Goal: Task Accomplishment & Management: Complete application form

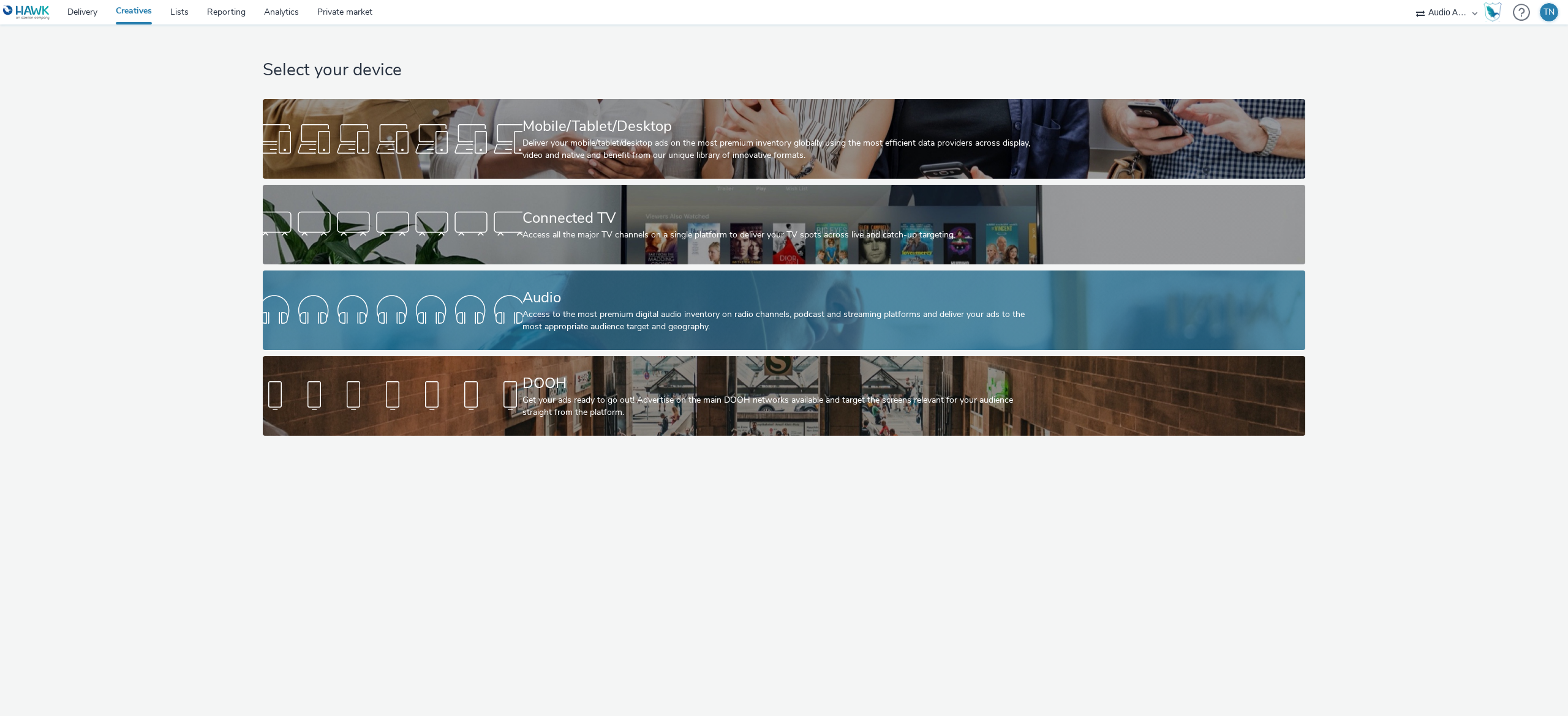
click at [574, 333] on div "Access to the most premium digital audio inventory on radio channels, podcast a…" at bounding box center [781, 321] width 519 height 25
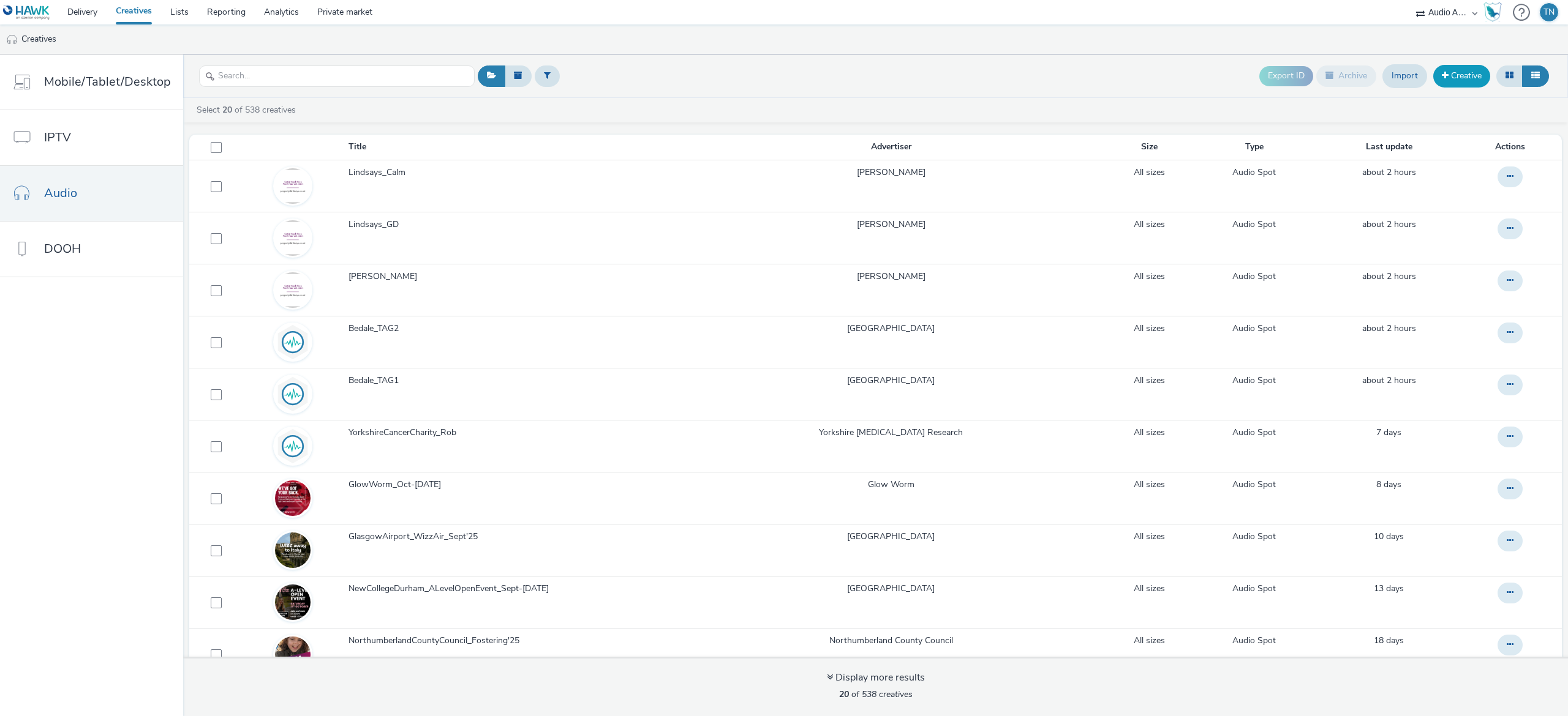
click at [1443, 73] on span at bounding box center [1445, 75] width 7 height 9
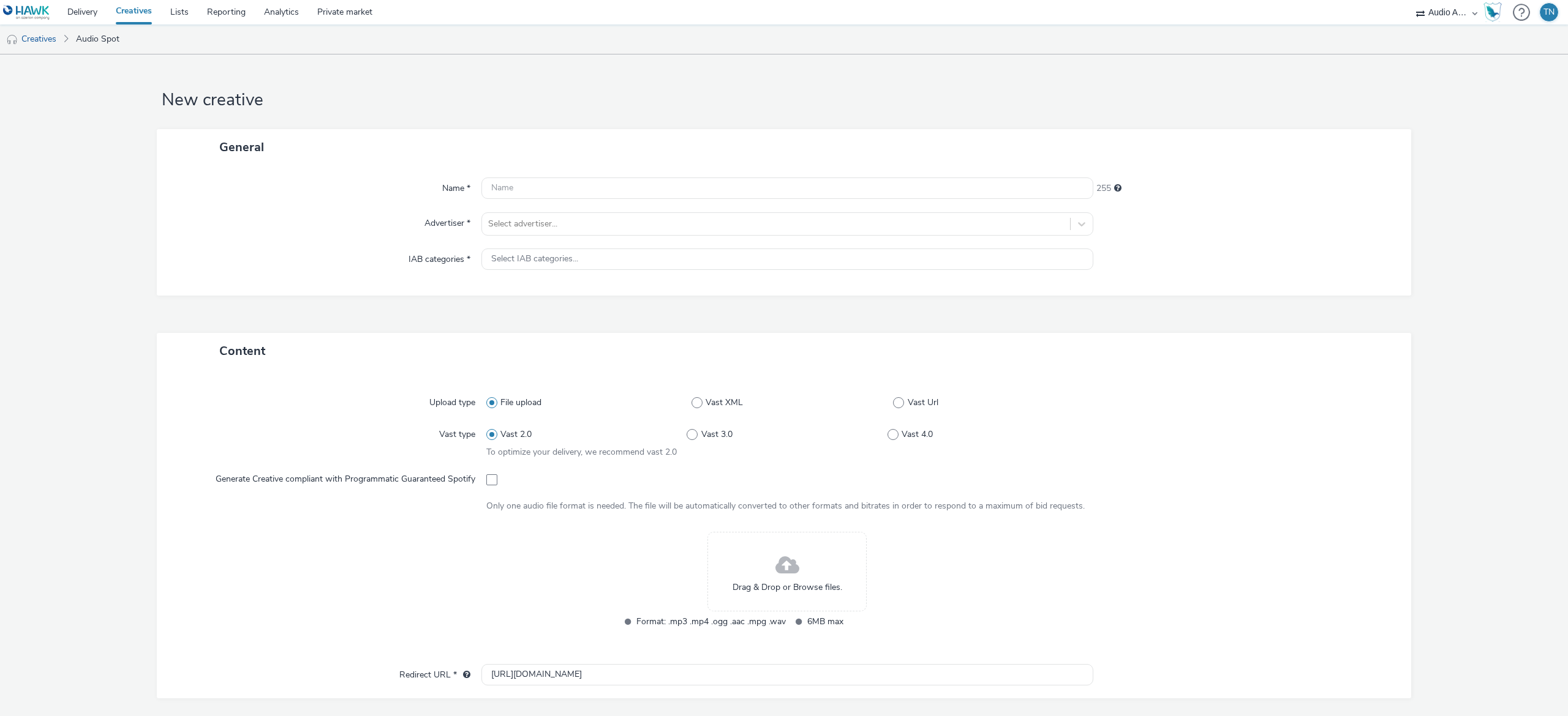
click at [804, 563] on div "Drag & Drop or Browse files." at bounding box center [787, 571] width 159 height 79
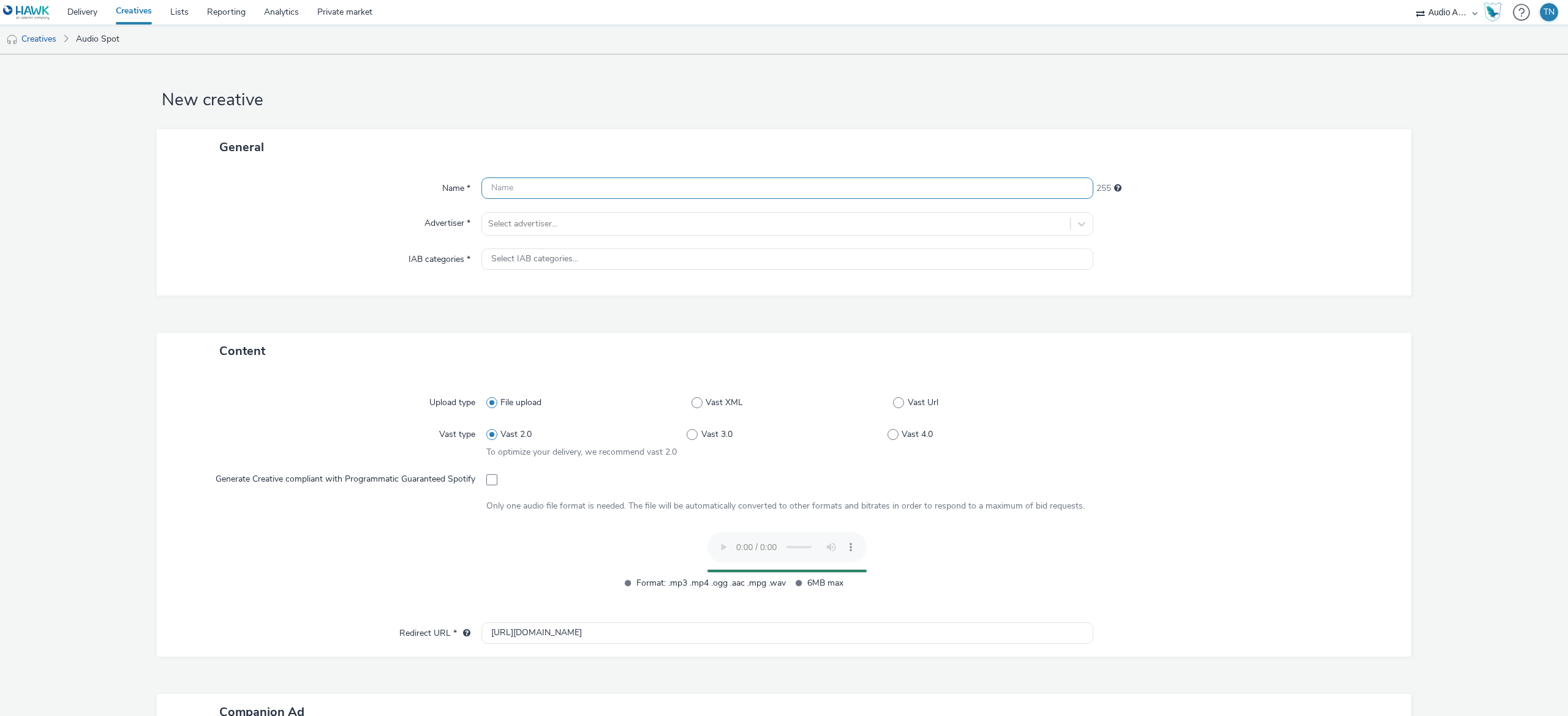
click at [553, 187] on input "text" at bounding box center [787, 188] width 612 height 22
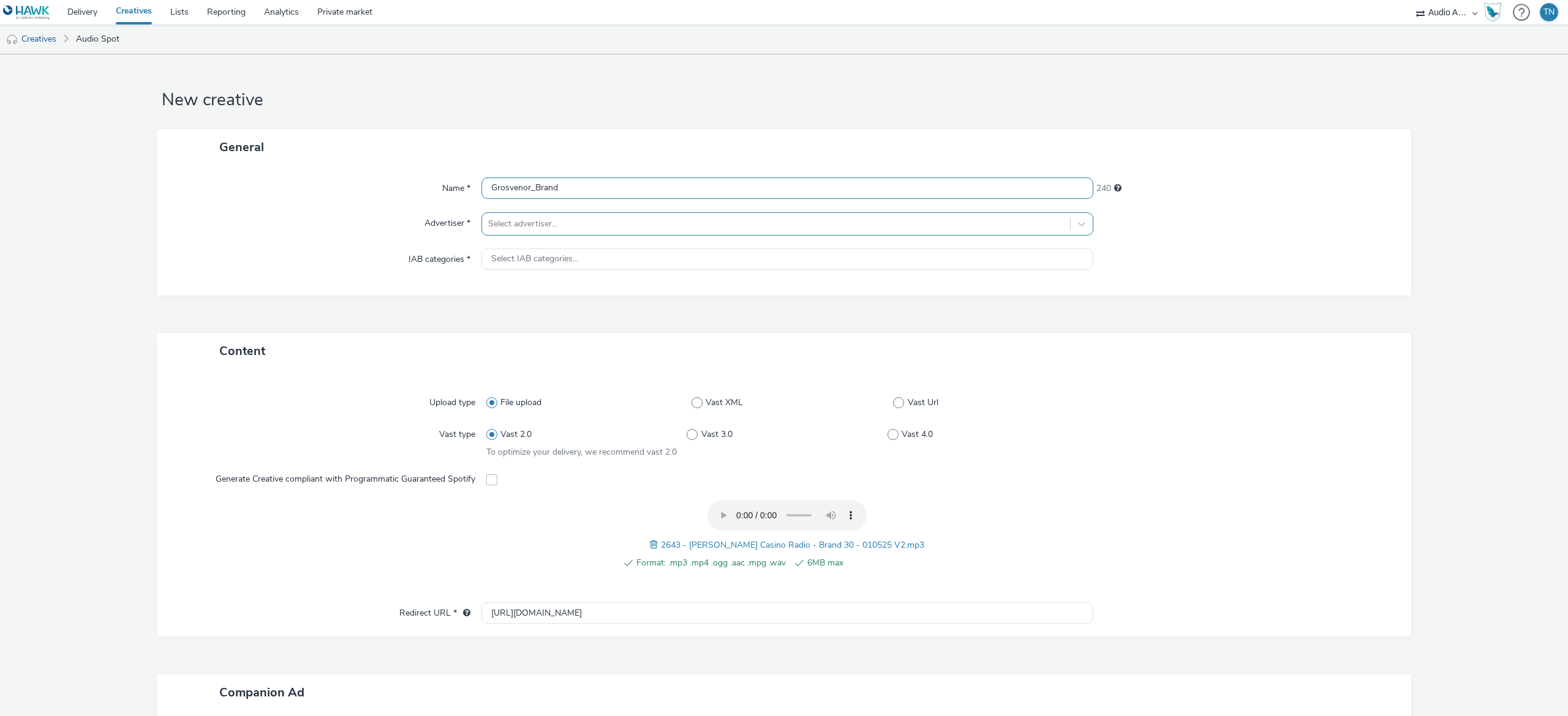
type input "Grosvenor_Brand"
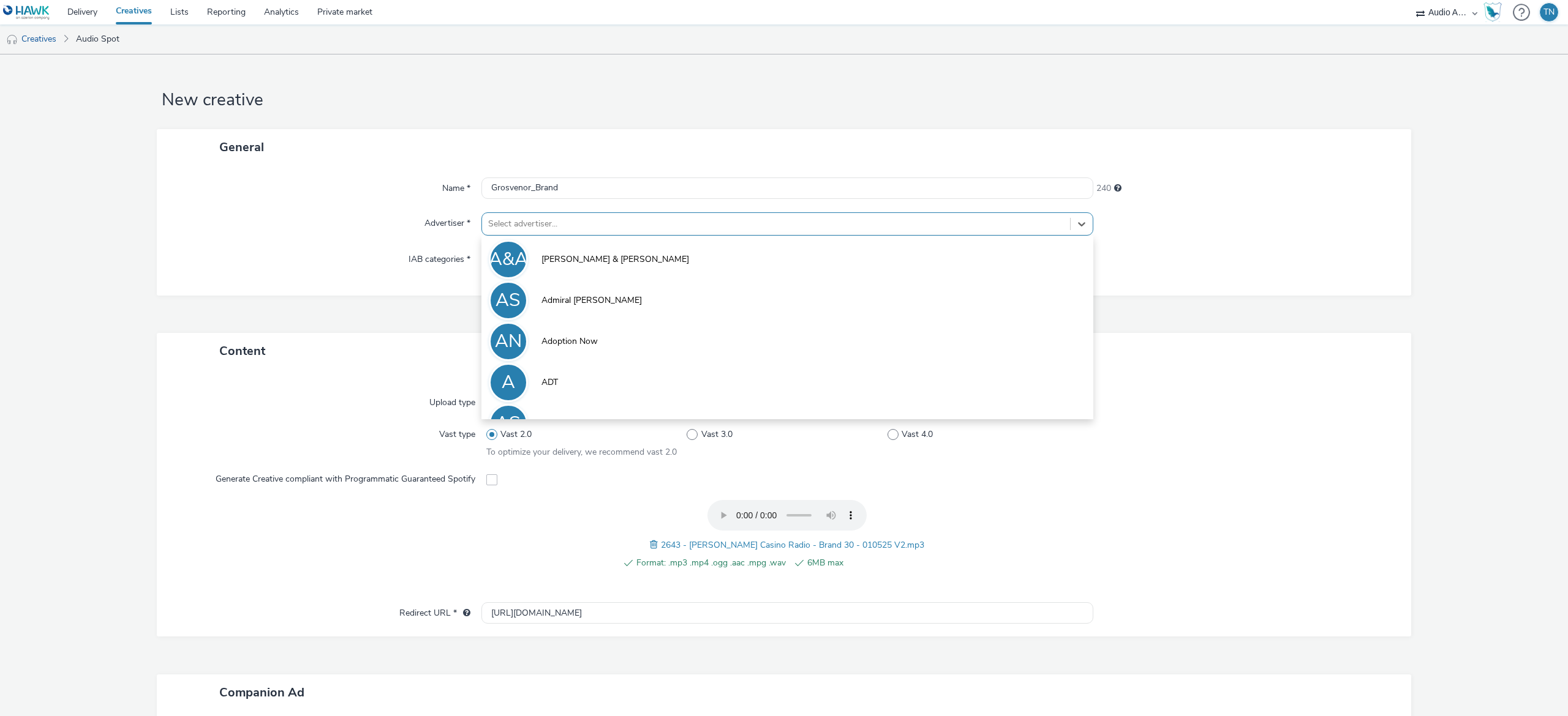
click at [564, 222] on div at bounding box center [776, 224] width 576 height 14
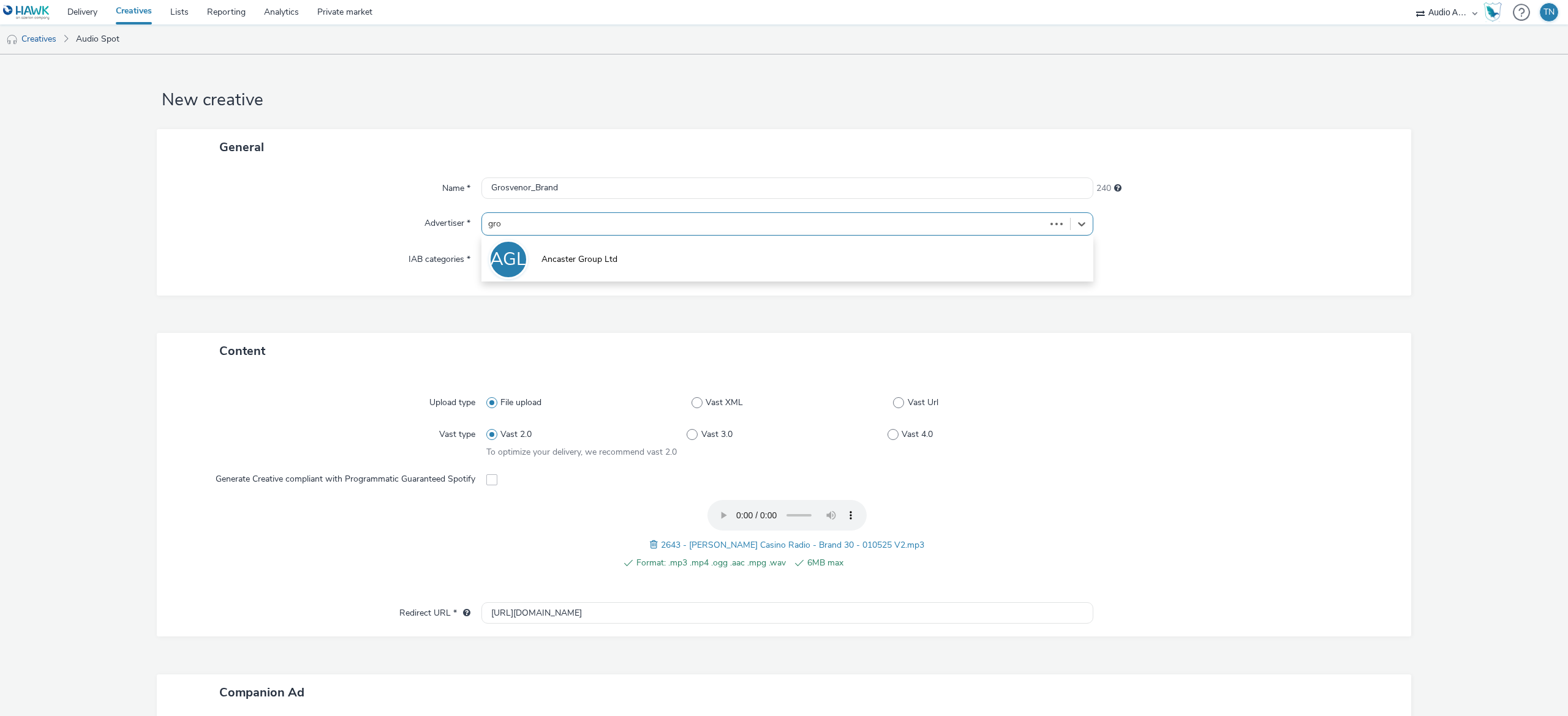
type input "gros"
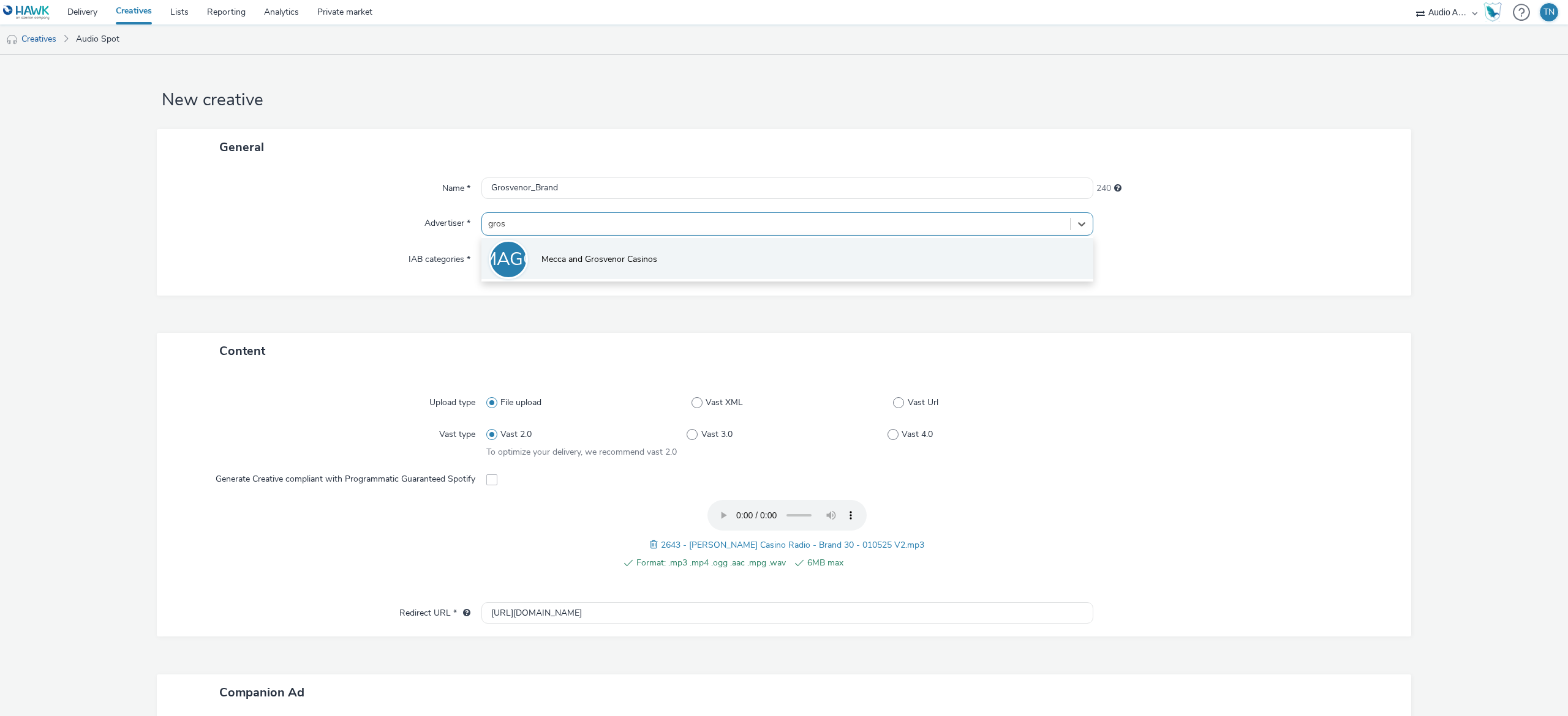
click at [625, 264] on span "Mecca and Grosvenor Casinos" at bounding box center [599, 259] width 116 height 12
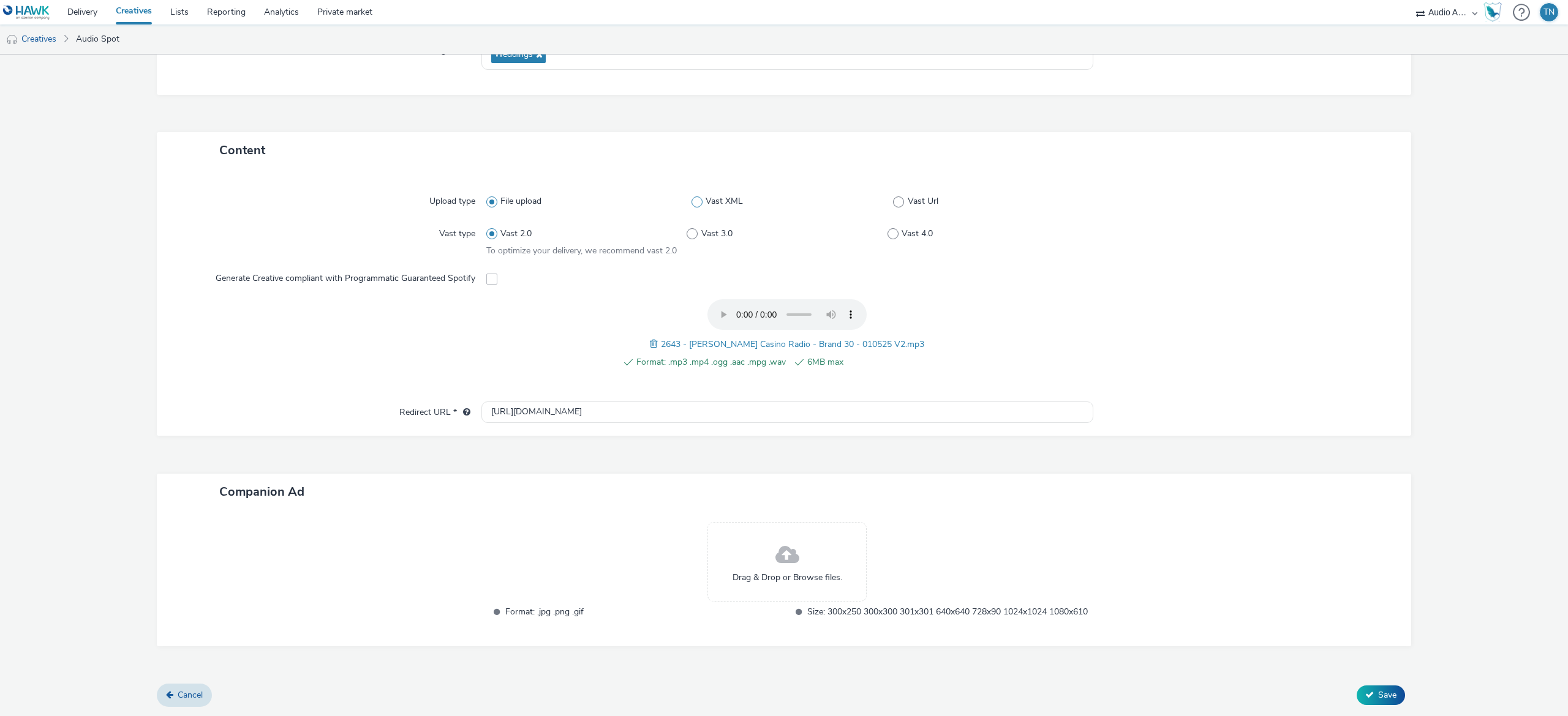
scroll to position [221, 0]
paste input "s://[DOMAIN_NAME][URL]"
drag, startPoint x: 621, startPoint y: 402, endPoint x: 306, endPoint y: 357, distance: 318.2
click at [306, 357] on div "Upload type File upload Vast XML Vast Url Vast type Vast 2.0 Vast 3.0 Vast 4.0 …" at bounding box center [783, 302] width 1254 height 267
type input "[URL][DOMAIN_NAME]"
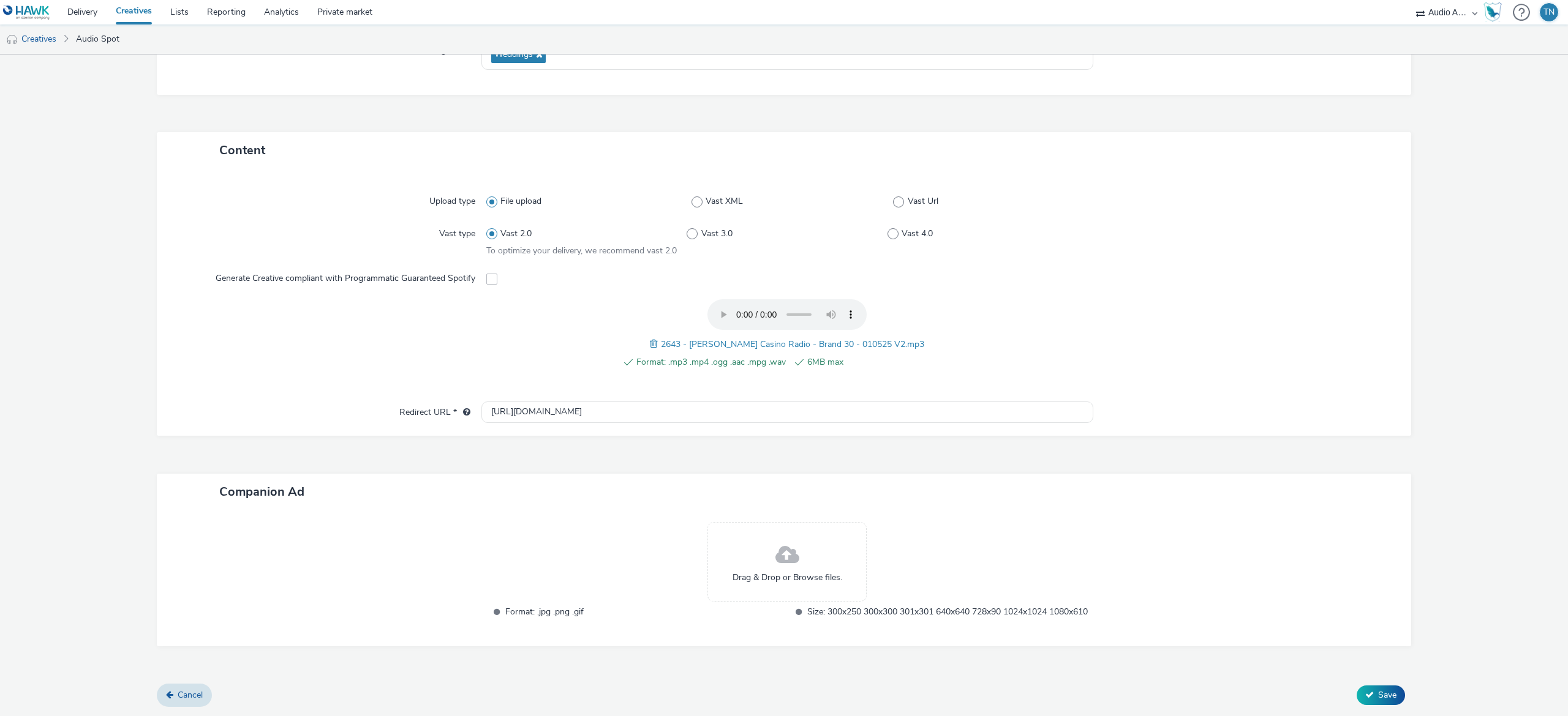
click at [1057, 358] on div "Format: .mp3 .mp4 .ogg .aac .mpg .wav 6MB max 2643 - [PERSON_NAME] Casino Radio…" at bounding box center [787, 341] width 602 height 83
click at [759, 541] on div "Drag & Drop or Browse files." at bounding box center [787, 561] width 159 height 79
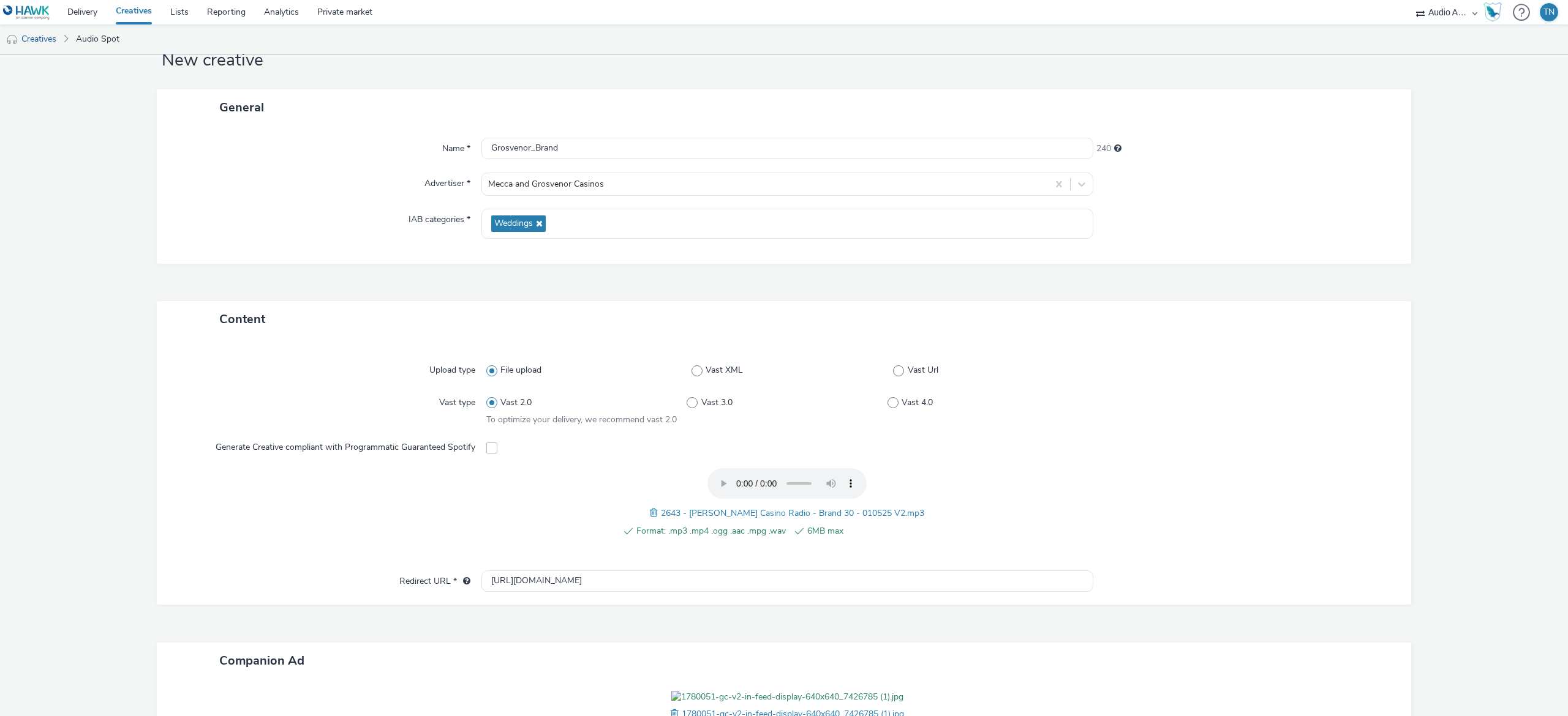
scroll to position [41, 0]
click at [536, 222] on icon at bounding box center [538, 223] width 10 height 9
click at [528, 223] on span "Select IAB categories..." at bounding box center [534, 219] width 87 height 10
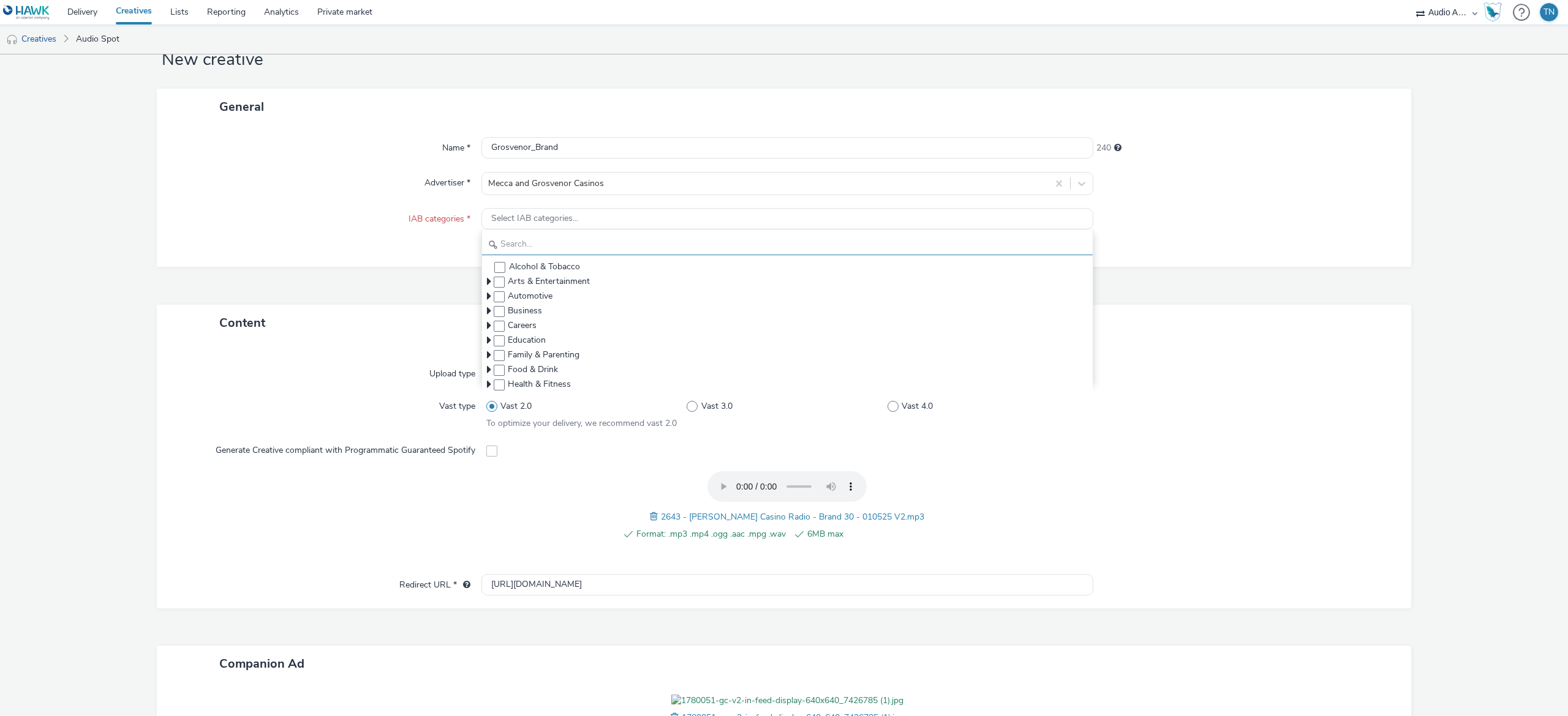
click at [538, 251] on input "text" at bounding box center [787, 244] width 610 height 22
type input "g"
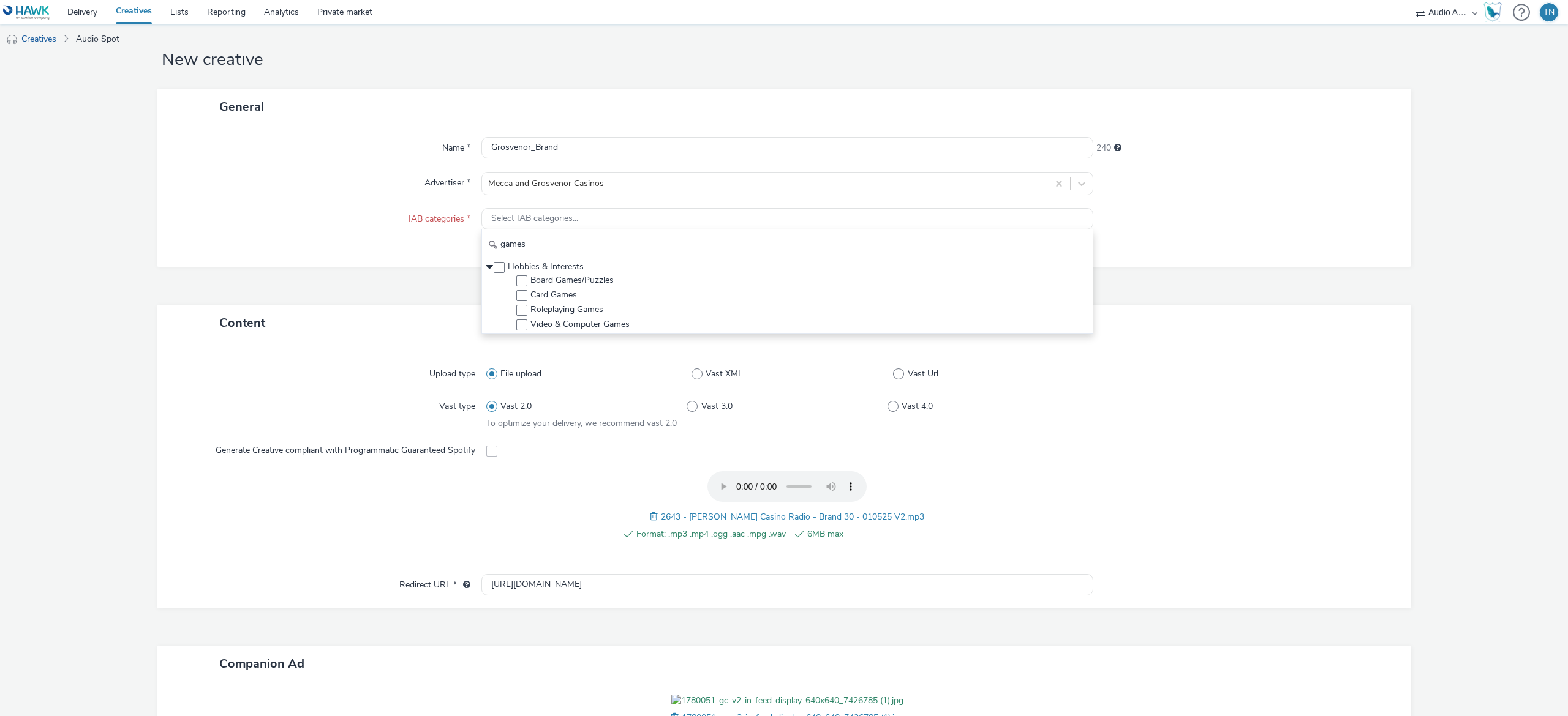
type input "games"
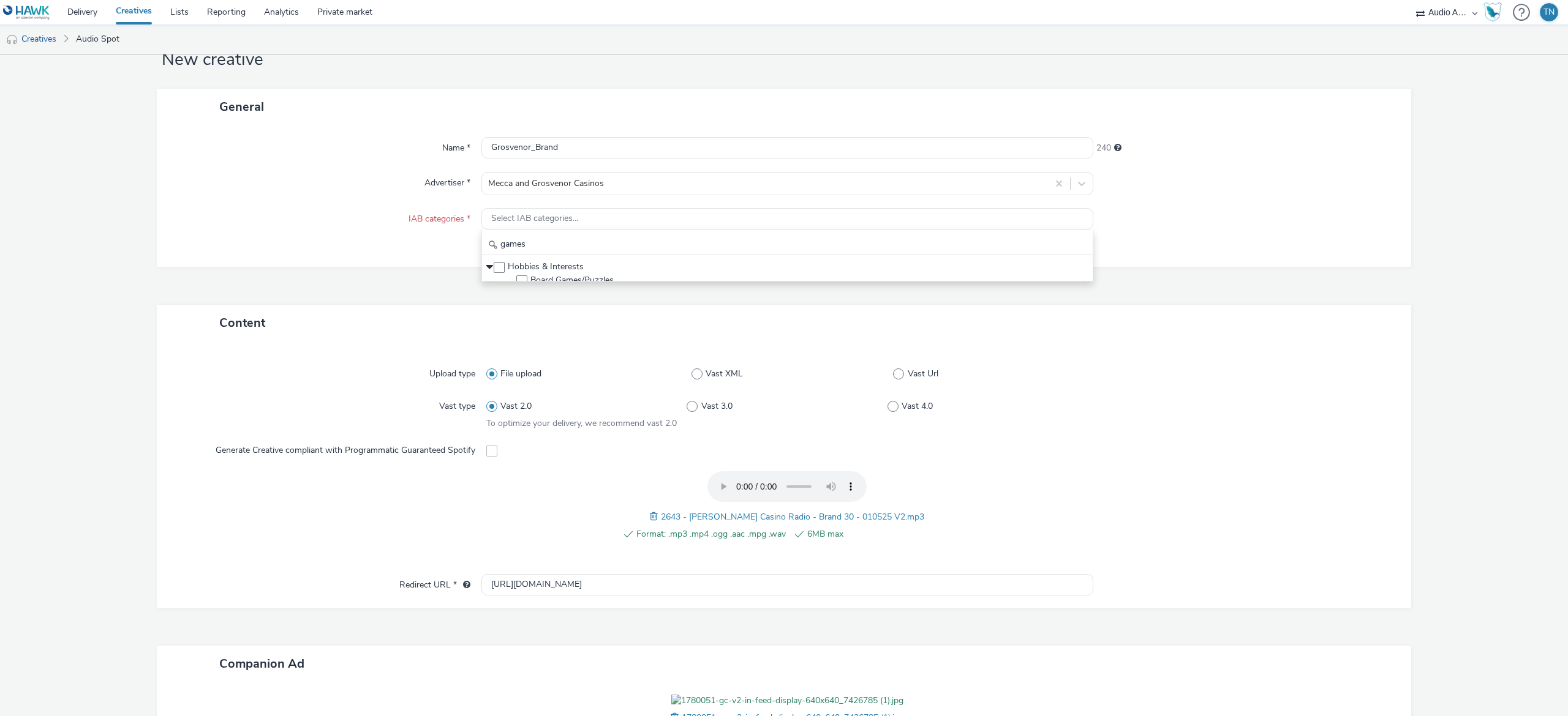
click at [1165, 247] on div "Name * Grosvenor_Brand 240 Advertiser * Mecca and Grosvenor Casinos IAB categor…" at bounding box center [783, 196] width 1254 height 142
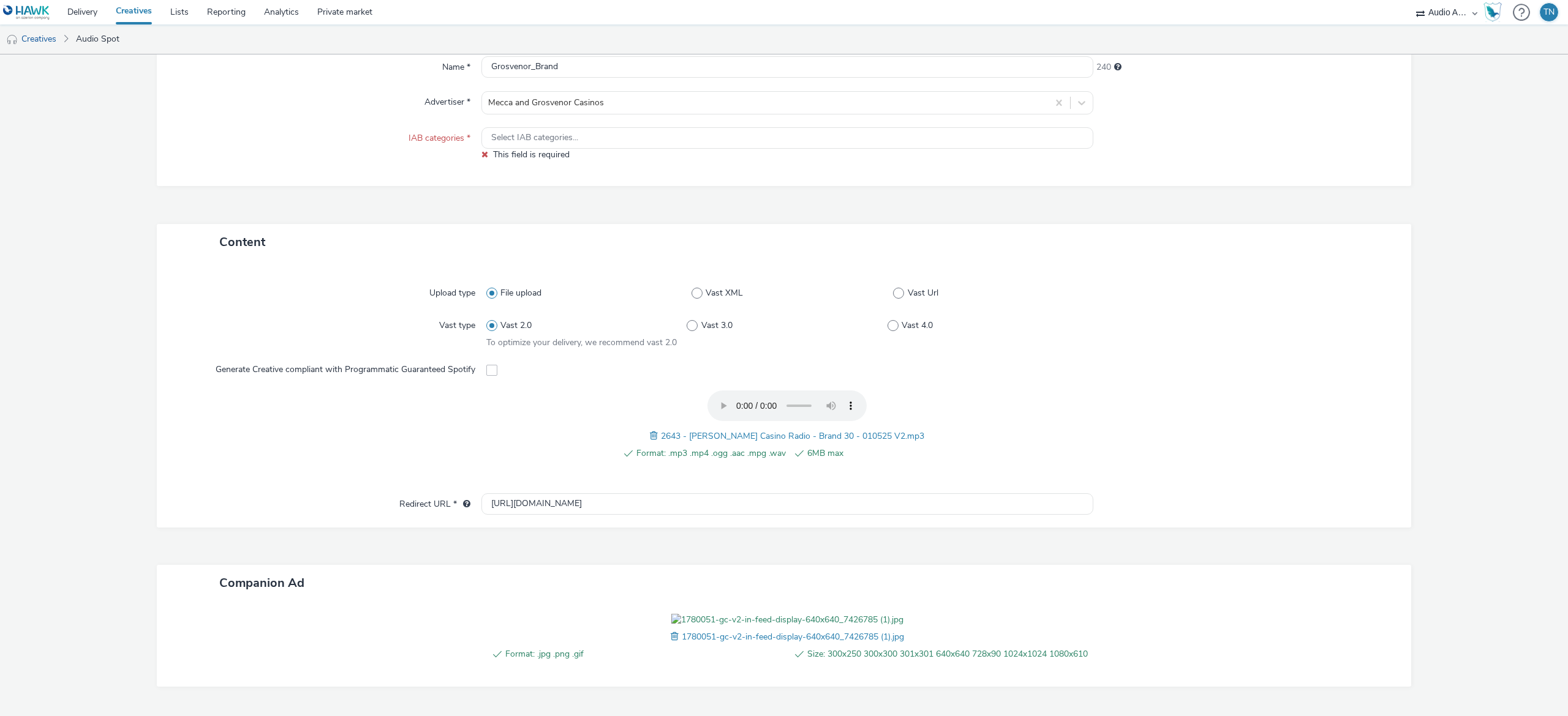
scroll to position [110, 0]
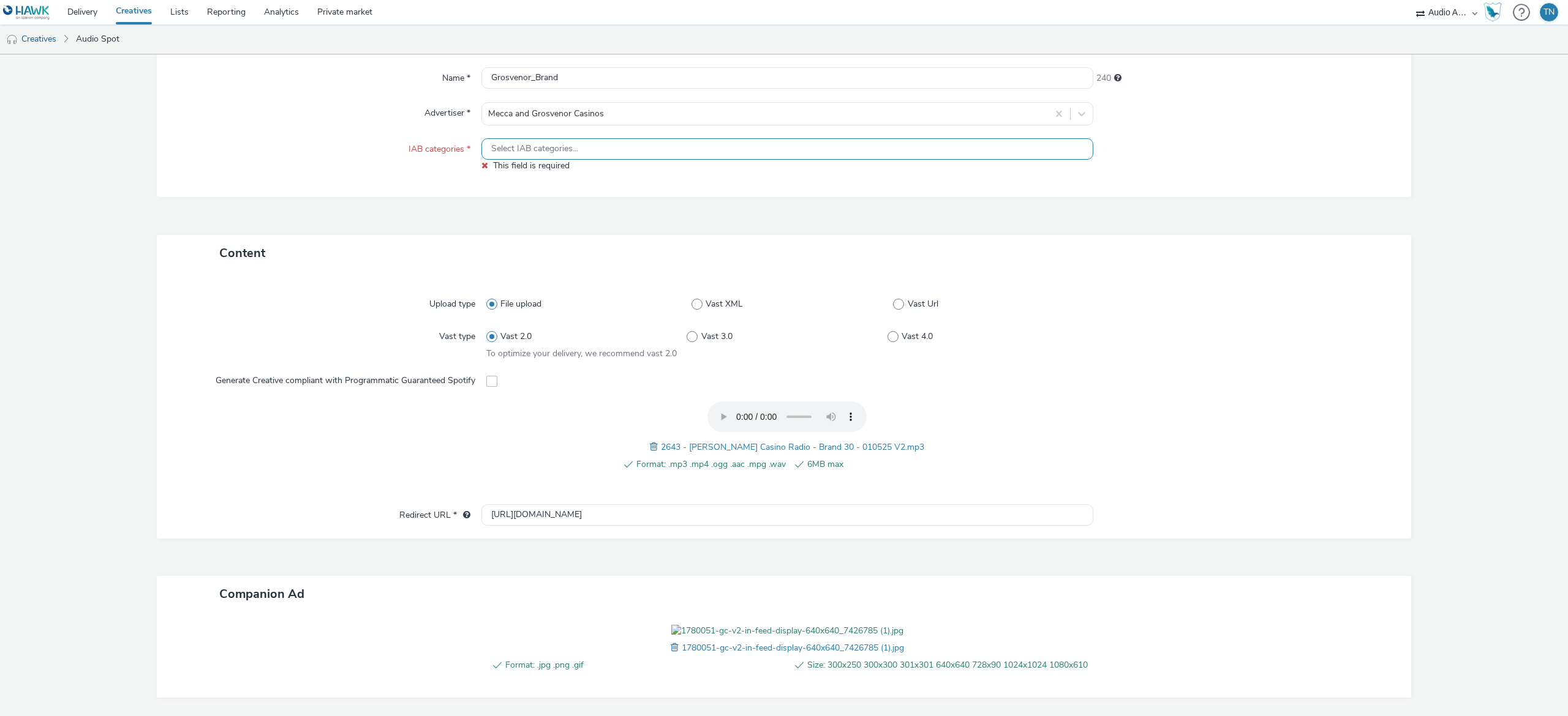
click at [927, 153] on div "Select IAB categories..." at bounding box center [787, 149] width 612 height 22
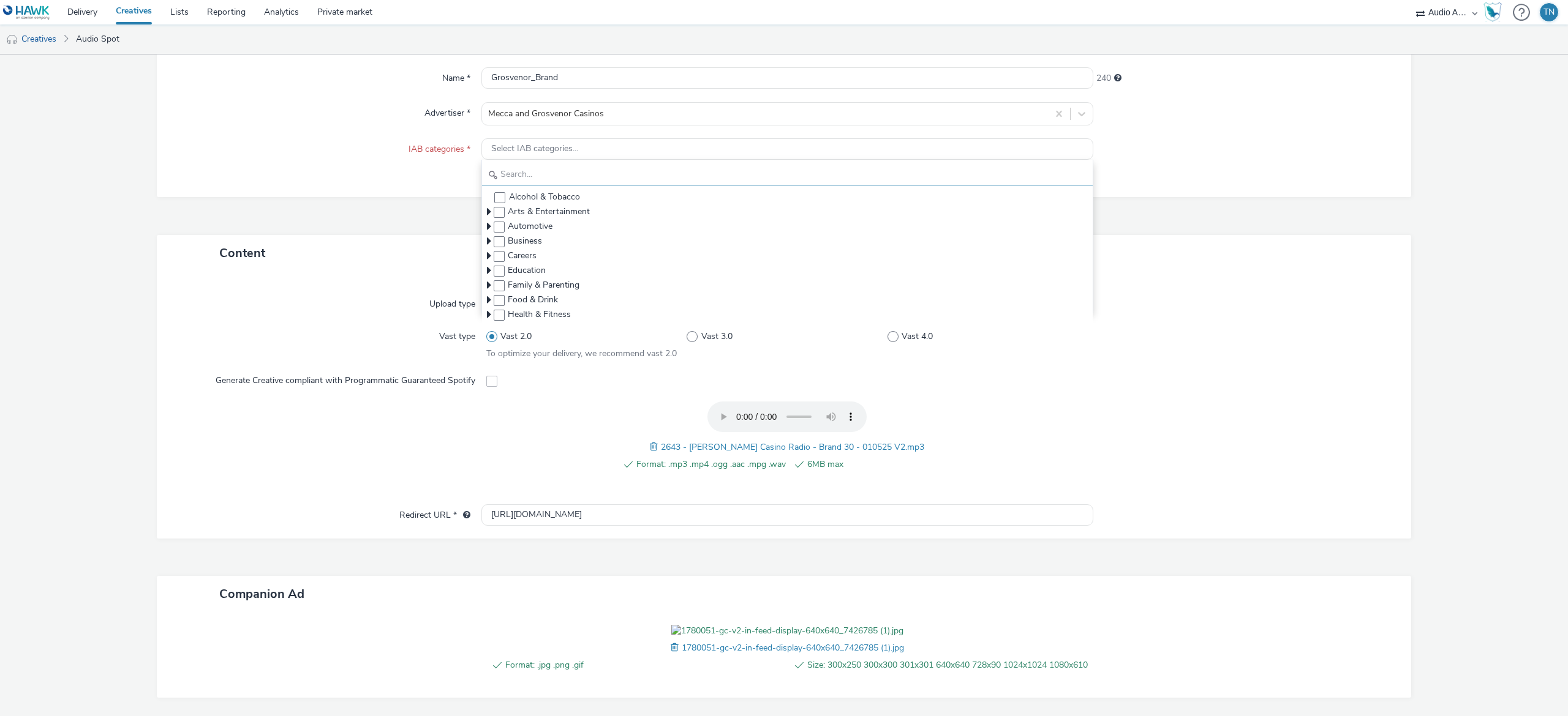
click at [887, 172] on input "text" at bounding box center [787, 174] width 610 height 22
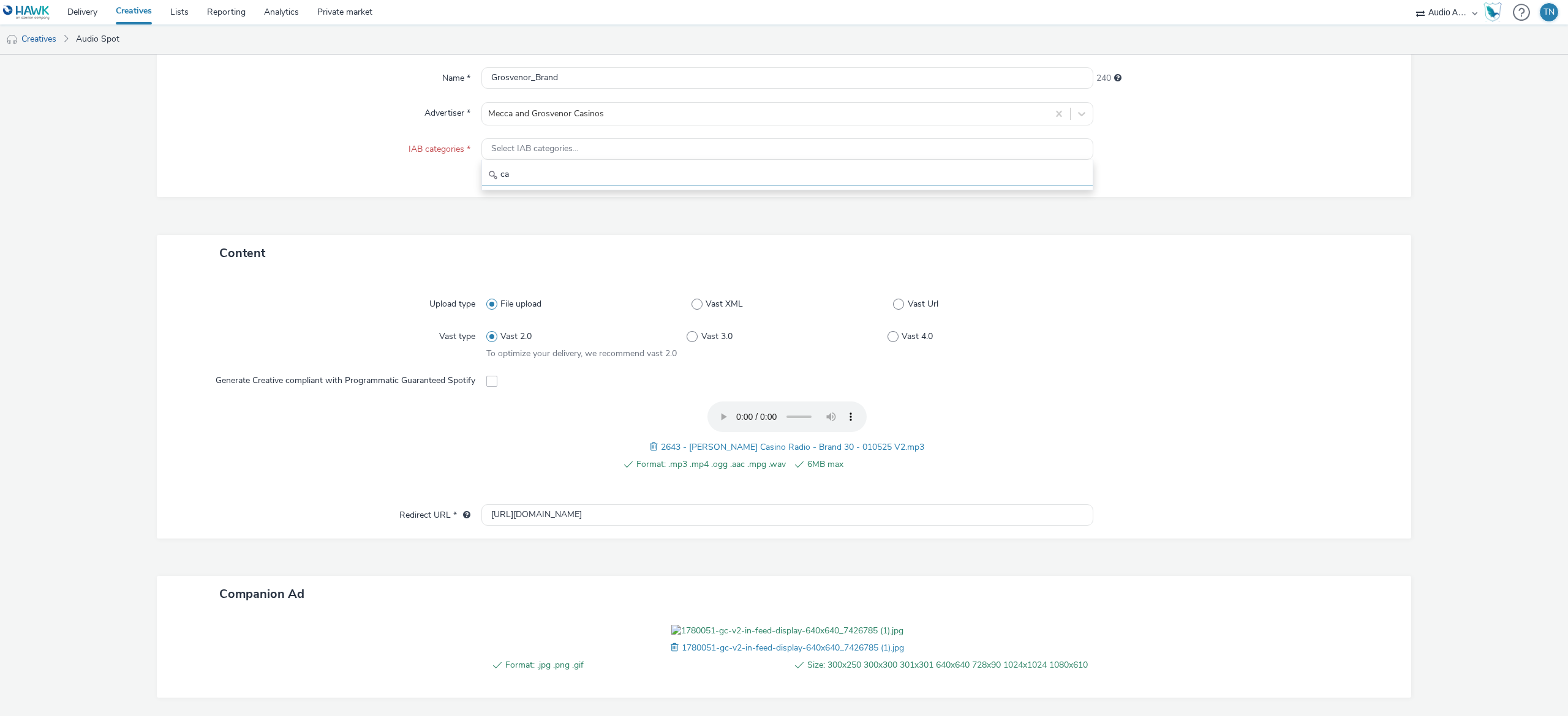
type input "c"
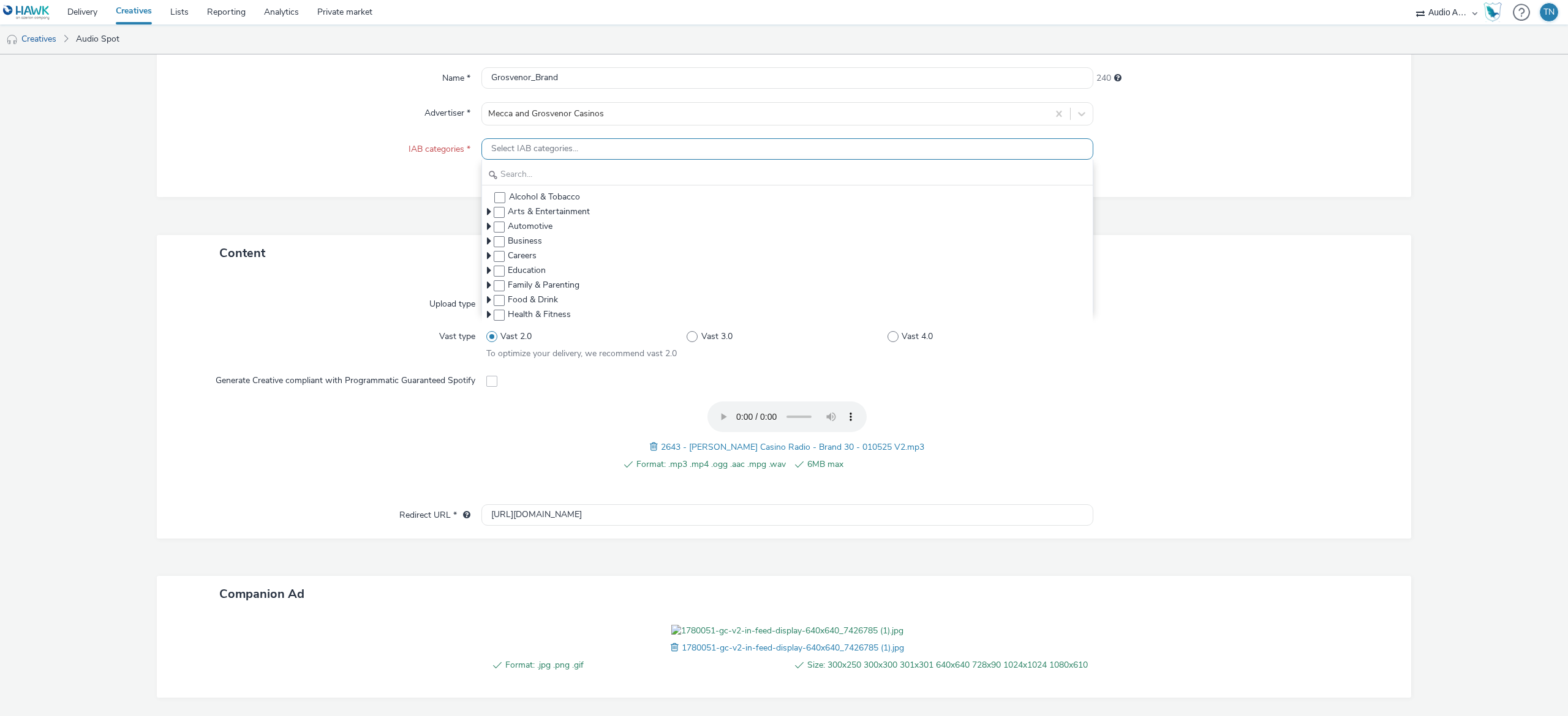
click at [554, 151] on span "Select IAB categories..." at bounding box center [534, 149] width 87 height 10
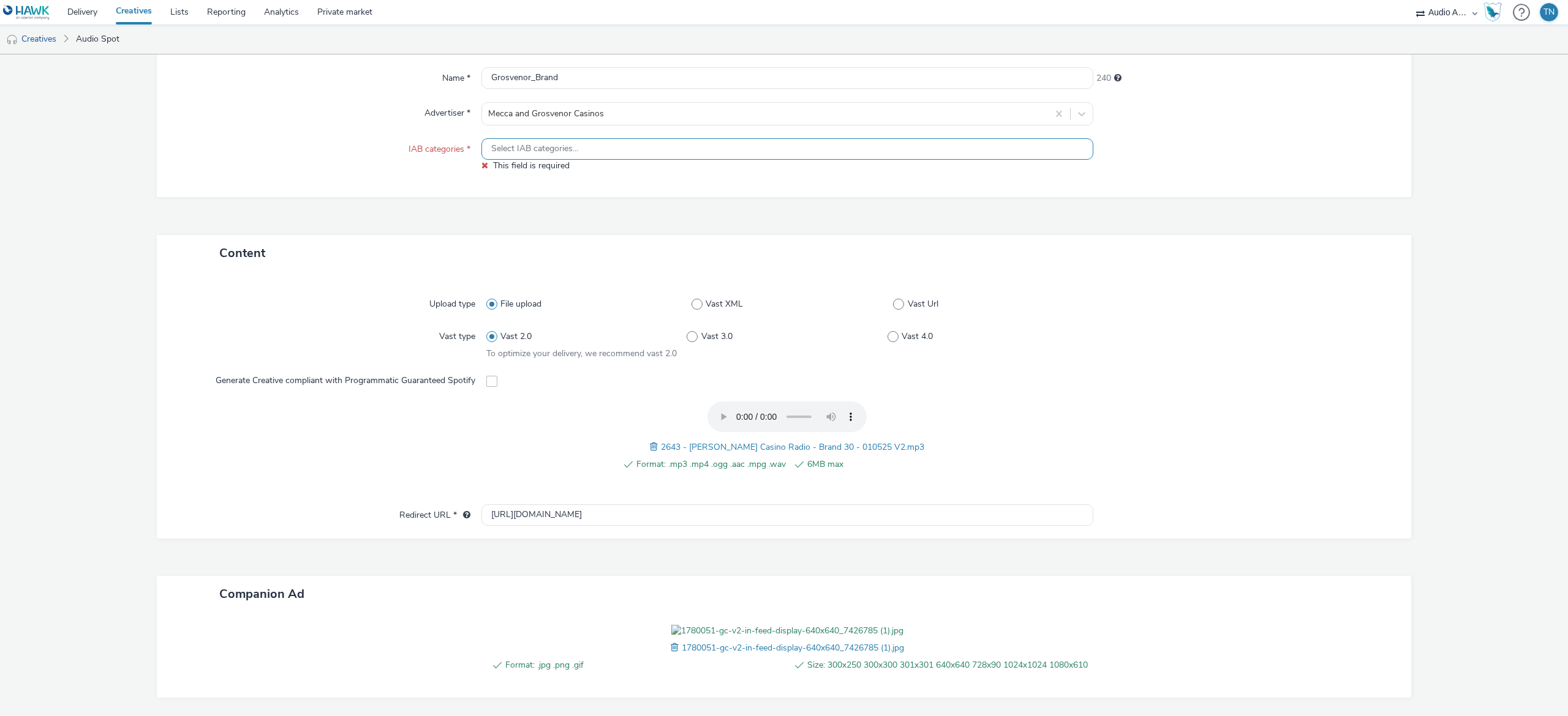
click at [554, 151] on span "Select IAB categories..." at bounding box center [534, 149] width 87 height 10
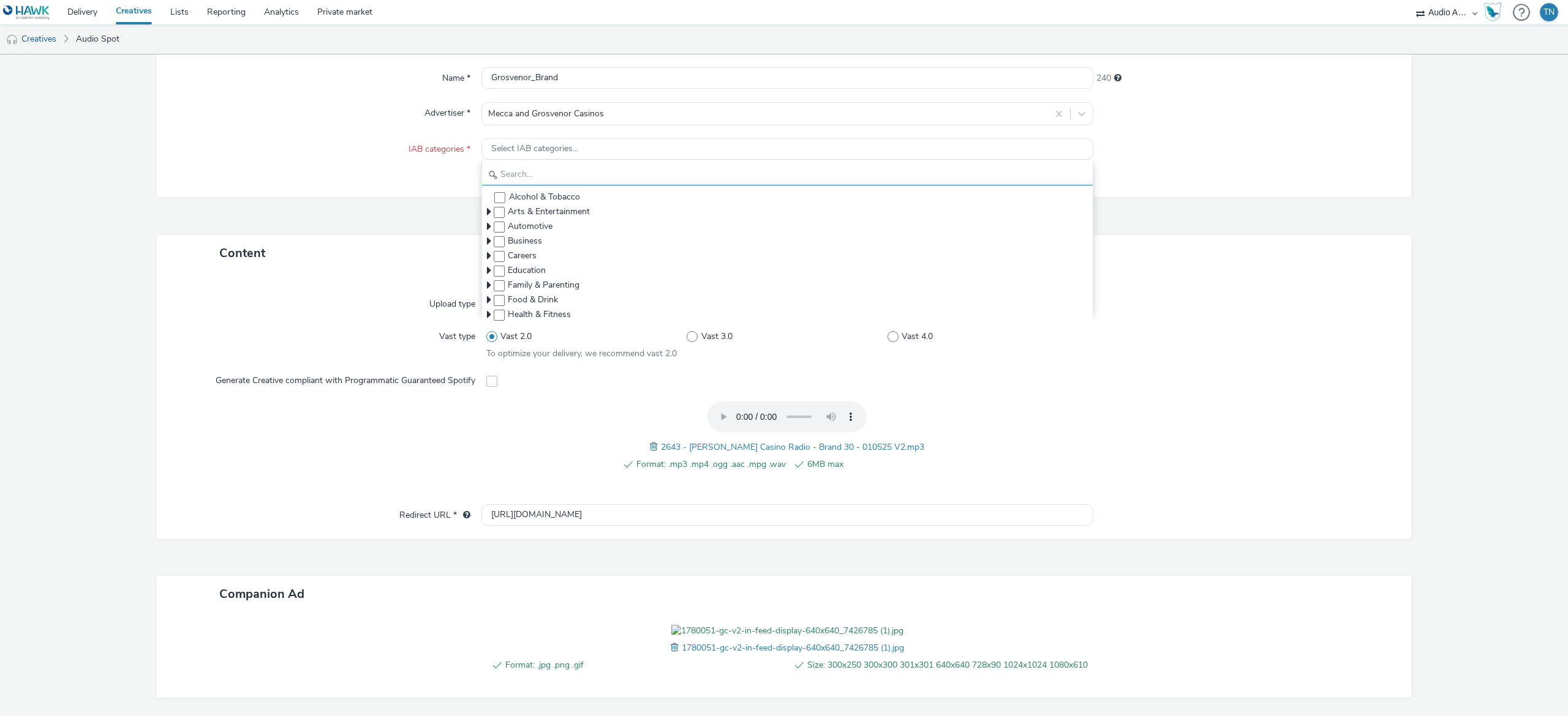
click at [559, 172] on input "text" at bounding box center [787, 174] width 610 height 22
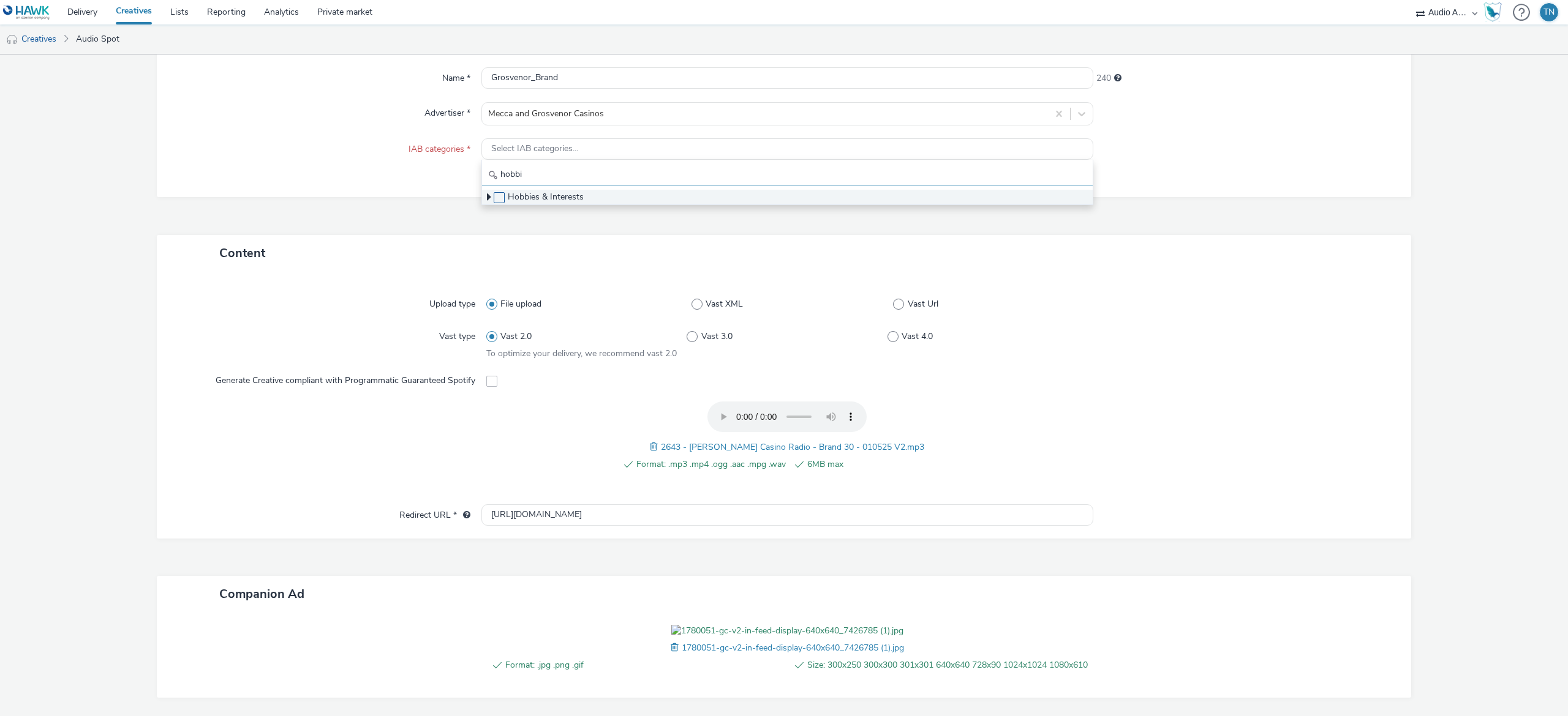
type input "hobbi"
click at [495, 203] on span at bounding box center [499, 197] width 11 height 11
checkbox input "true"
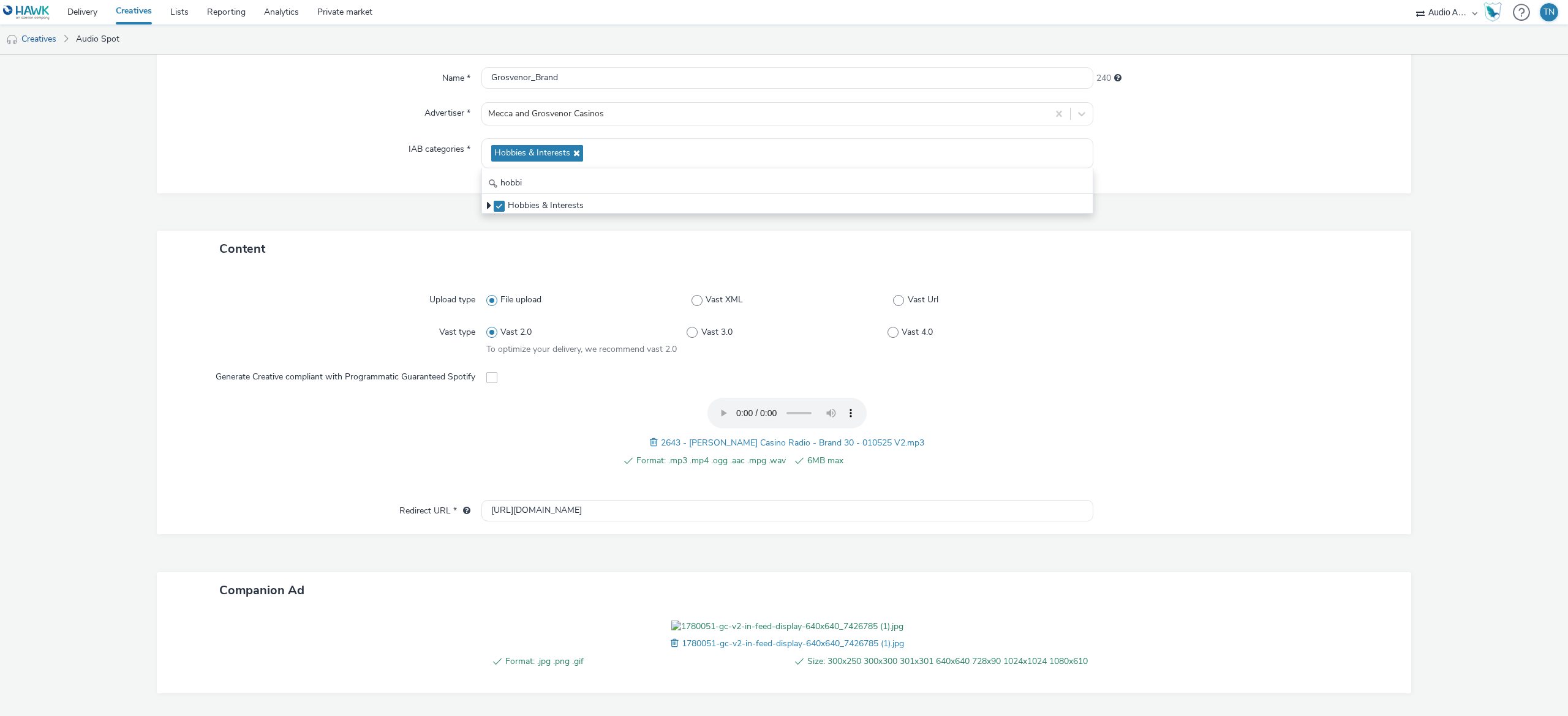
click at [342, 162] on div "IAB categories *" at bounding box center [325, 153] width 312 height 30
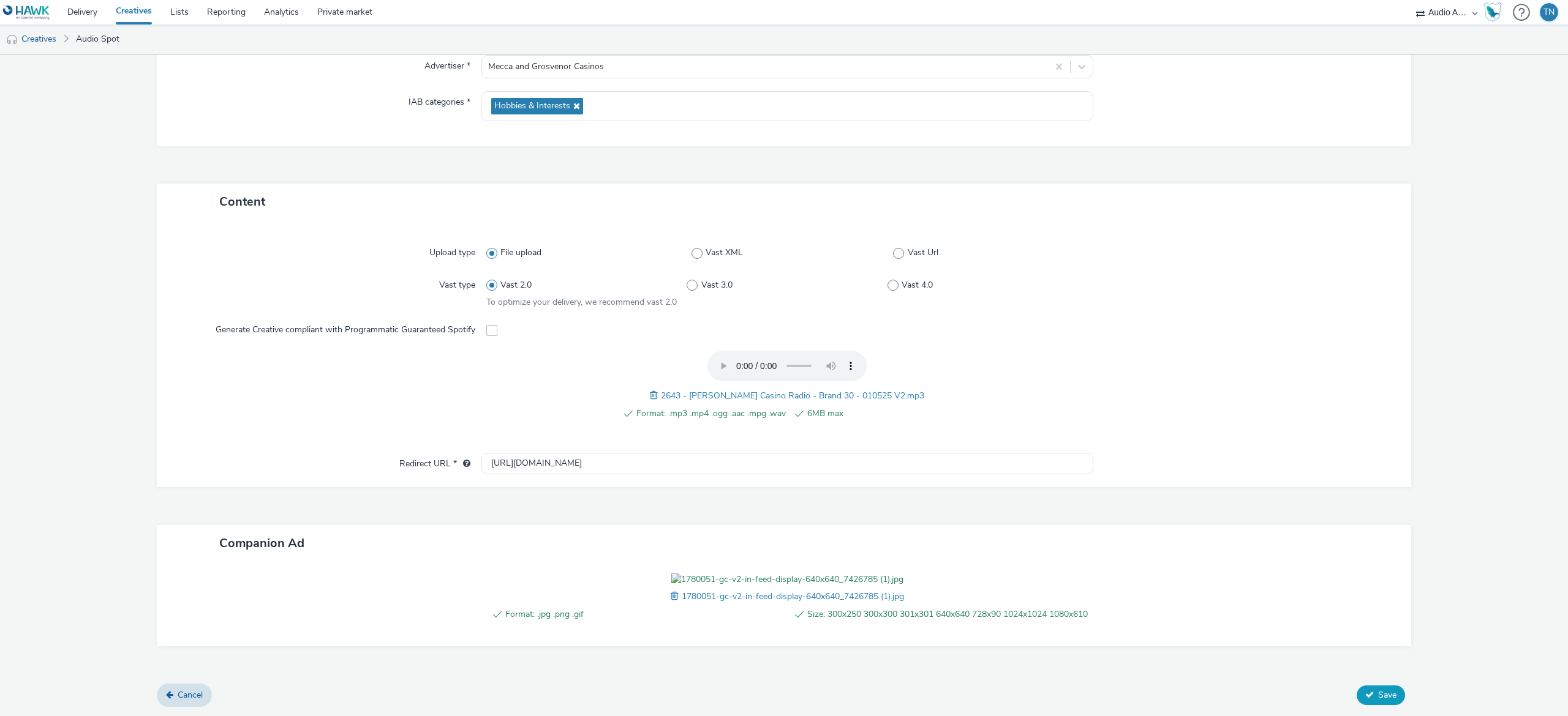
click at [1372, 702] on button "Save" at bounding box center [1381, 695] width 49 height 20
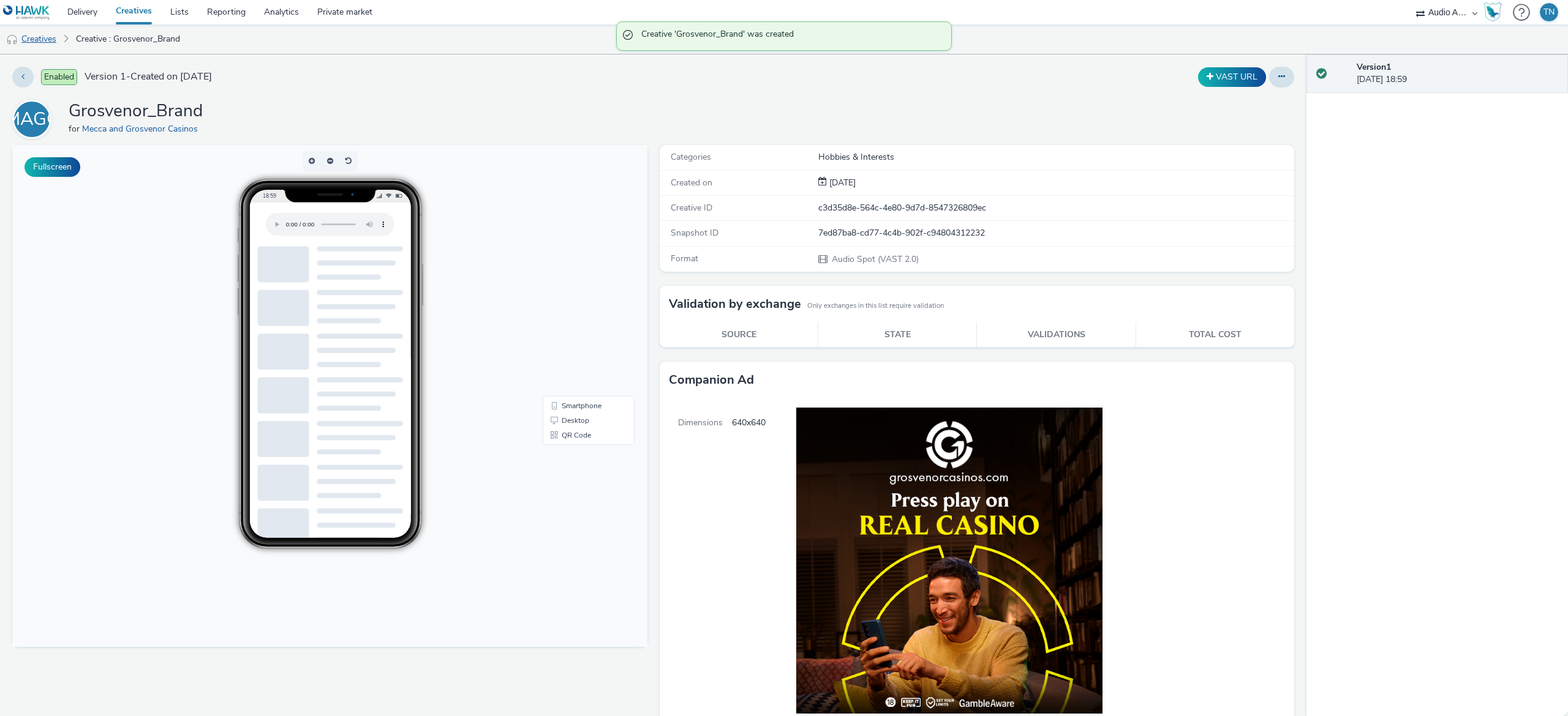
click at [30, 39] on link "Creatives" at bounding box center [31, 39] width 62 height 29
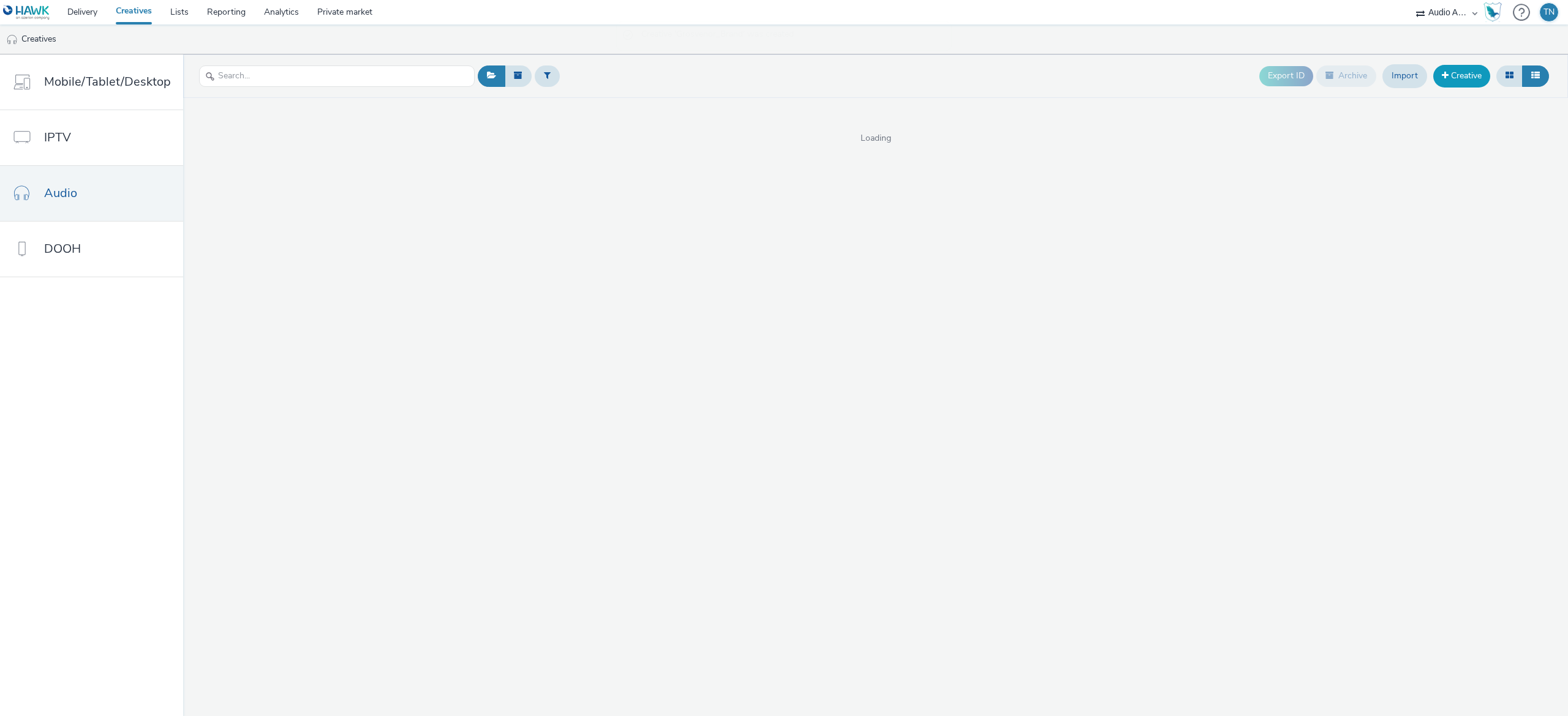
click at [1456, 81] on link "Creative" at bounding box center [1461, 76] width 57 height 22
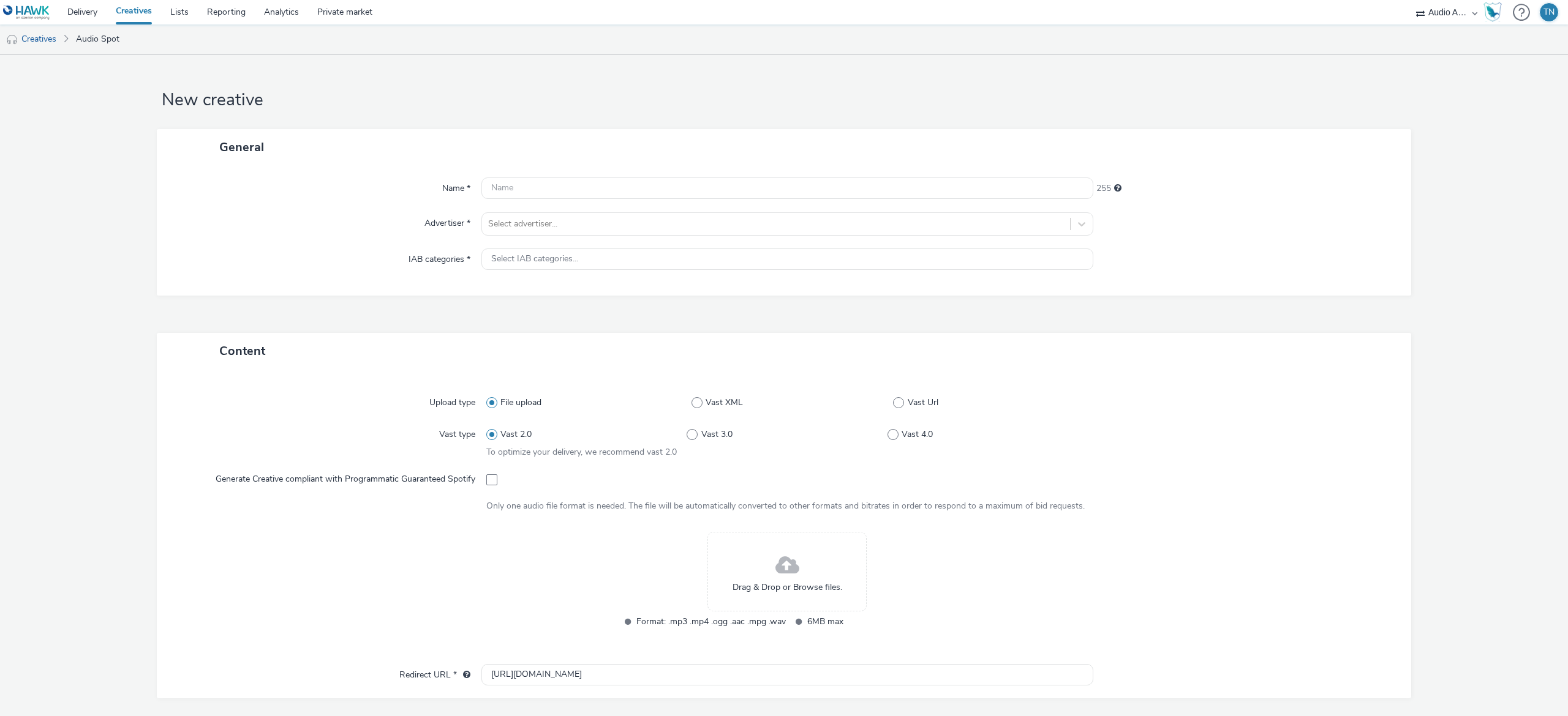
click at [804, 582] on span "Drag & Drop or Browse files." at bounding box center [787, 588] width 109 height 12
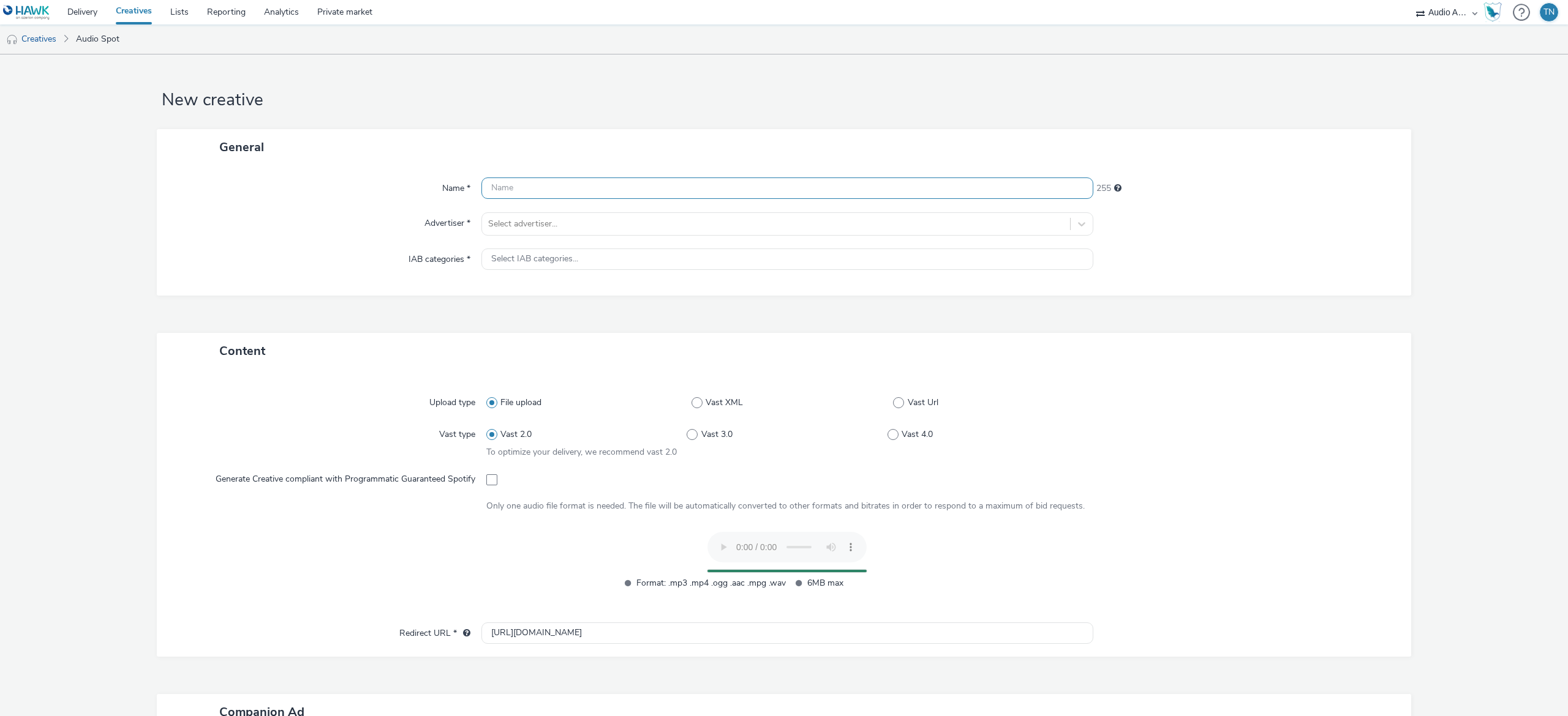
click at [576, 183] on input "text" at bounding box center [787, 188] width 612 height 22
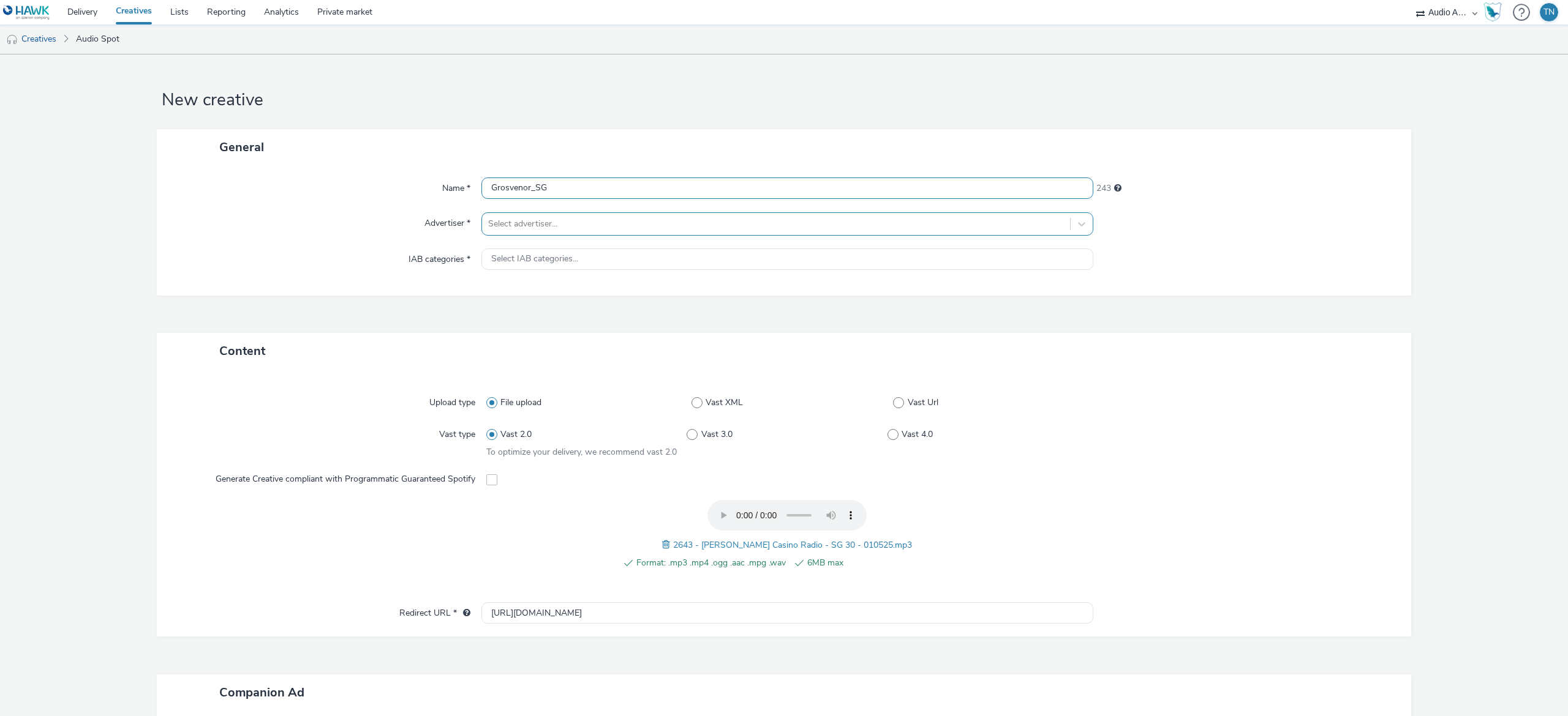
type input "Grosvenor_SG"
click at [585, 218] on div at bounding box center [776, 224] width 576 height 14
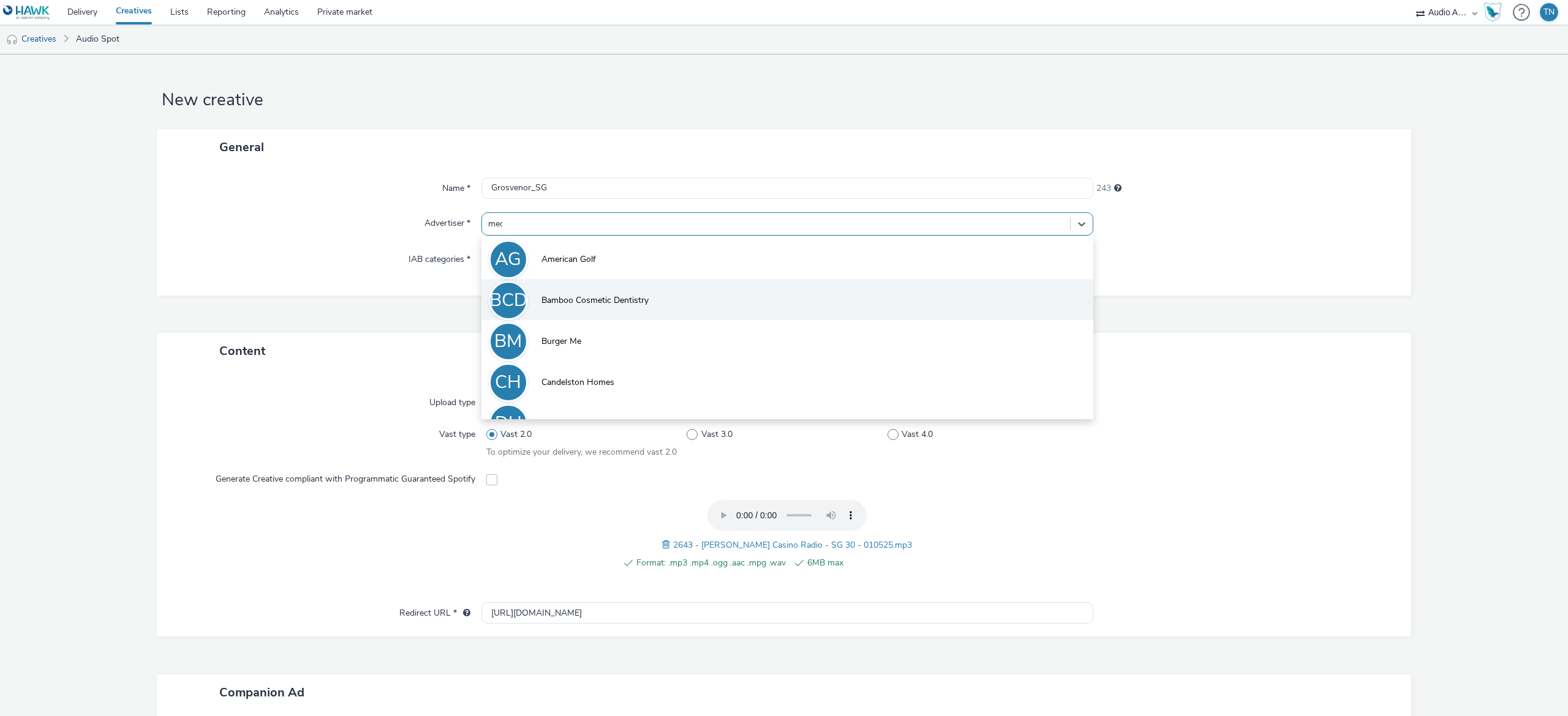
type input "mecc"
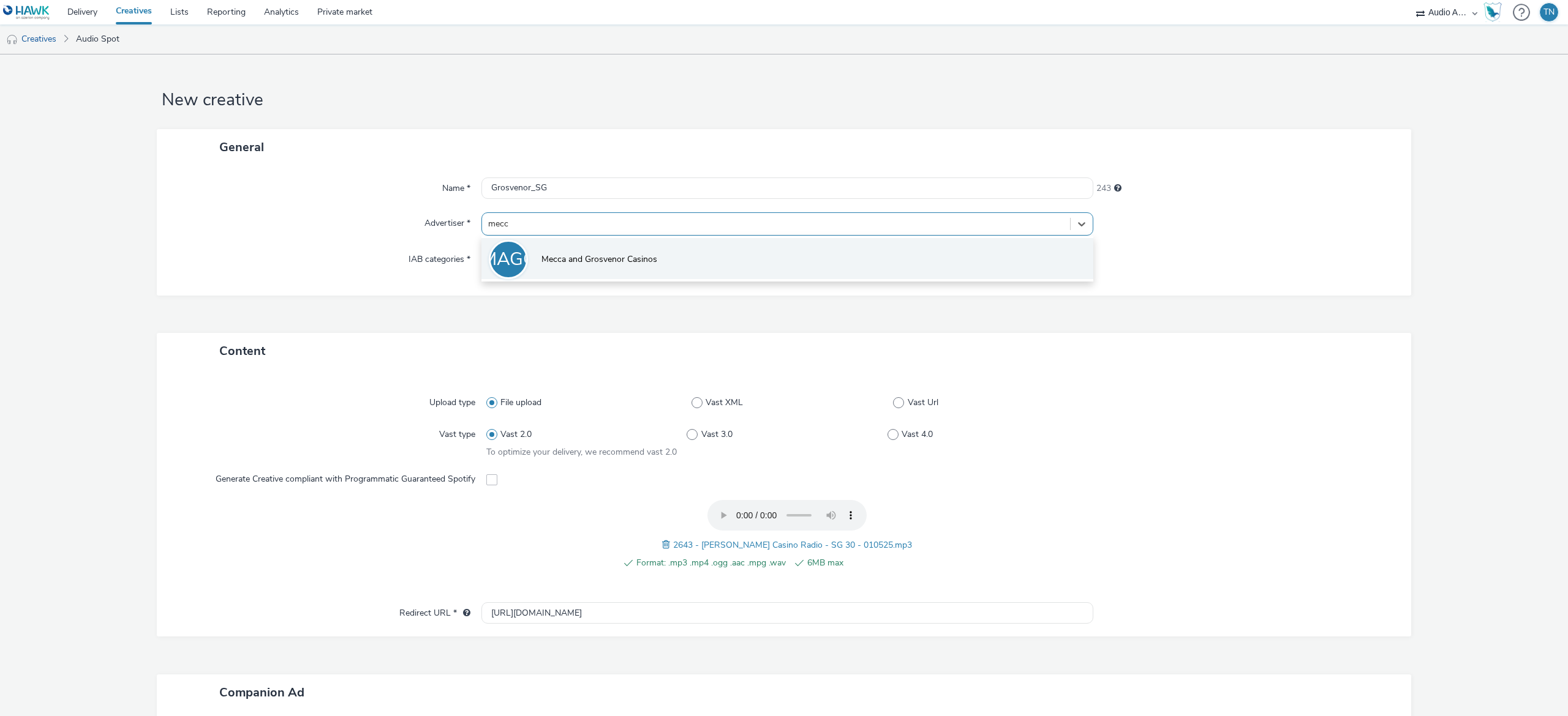
click at [600, 269] on li "MAGC Mecca and Grosvenor Casinos" at bounding box center [787, 258] width 612 height 41
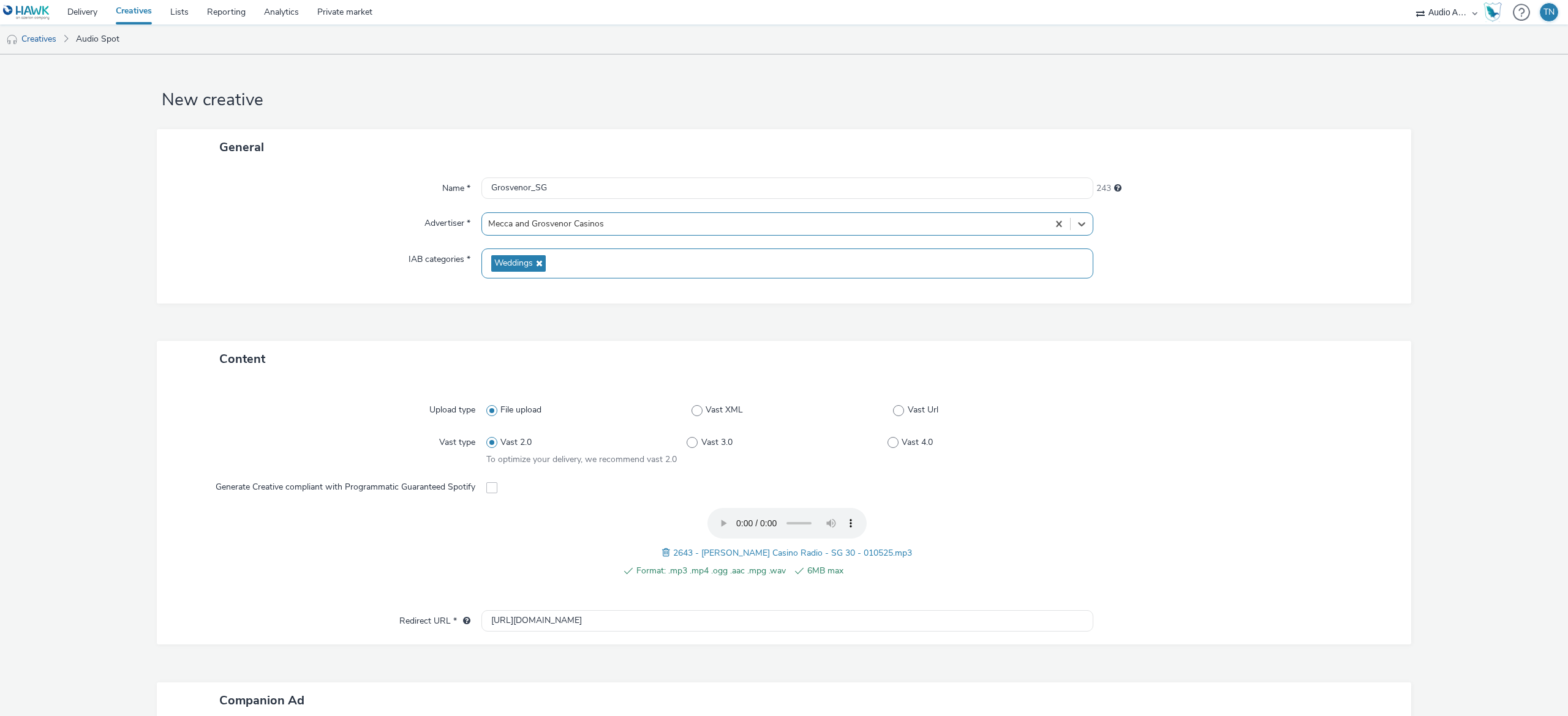
click at [533, 259] on icon at bounding box center [538, 263] width 10 height 9
click at [528, 258] on span "Select IAB categories..." at bounding box center [534, 259] width 87 height 10
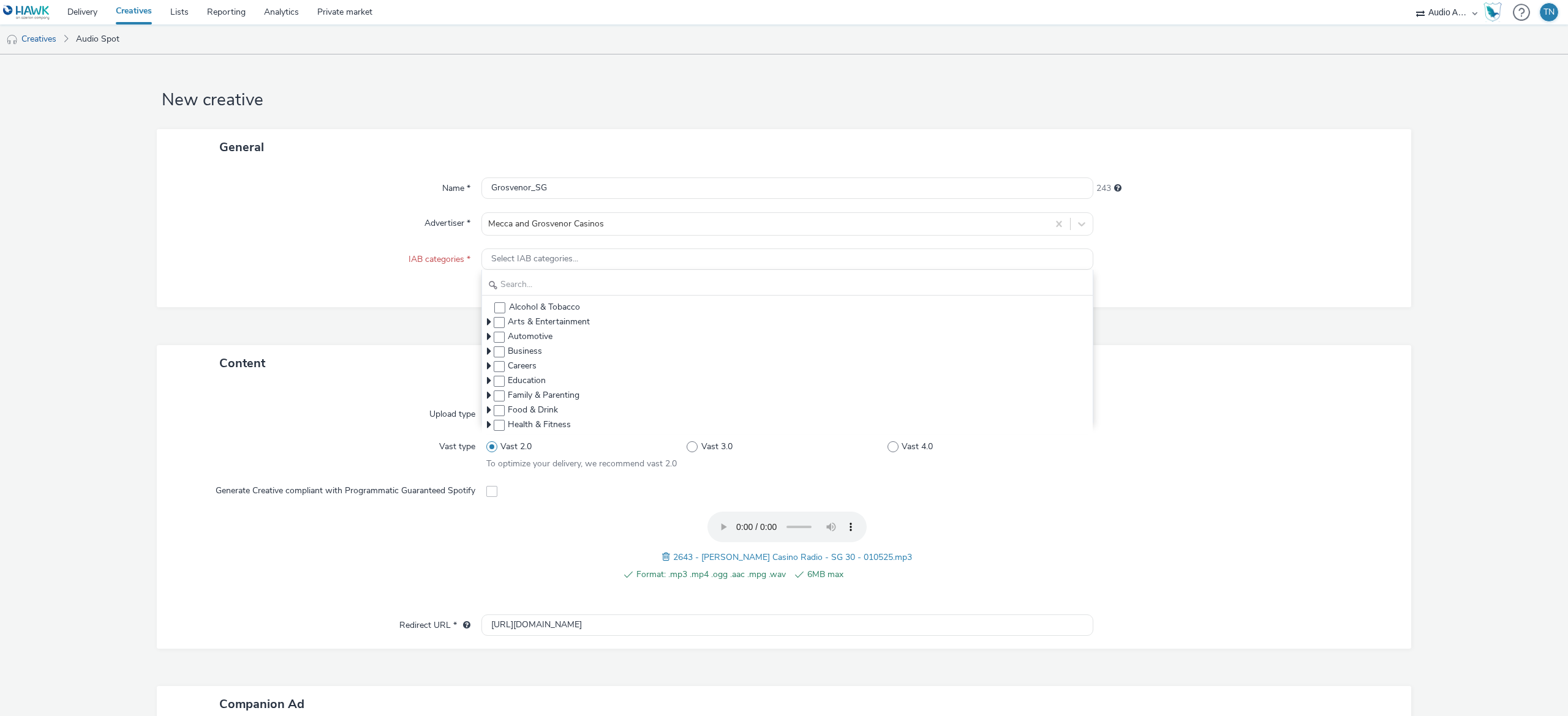
click at [529, 273] on div "Alcohol & Tobacco Arts & Entertainment Automotive Business Careers Education Fa…" at bounding box center [787, 347] width 612 height 153
click at [533, 288] on input "text" at bounding box center [787, 285] width 610 height 22
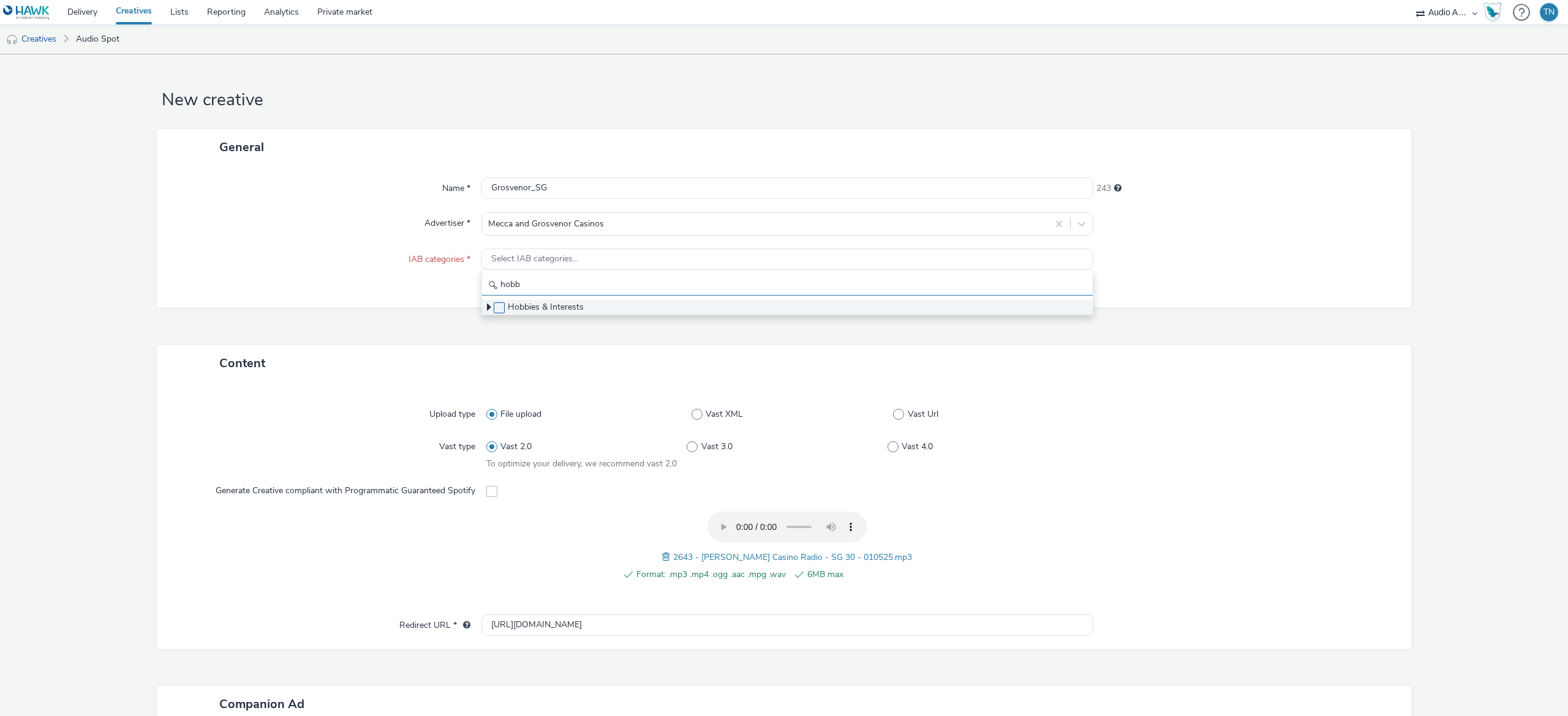
type input "hobb"
click at [496, 307] on span at bounding box center [499, 308] width 11 height 11
checkbox input "true"
click at [1187, 337] on div "General Name * Grosvenor_SG 243 Advertiser * Mecca and Grosvenor Casinos IAB ca…" at bounding box center [783, 235] width 1254 height 212
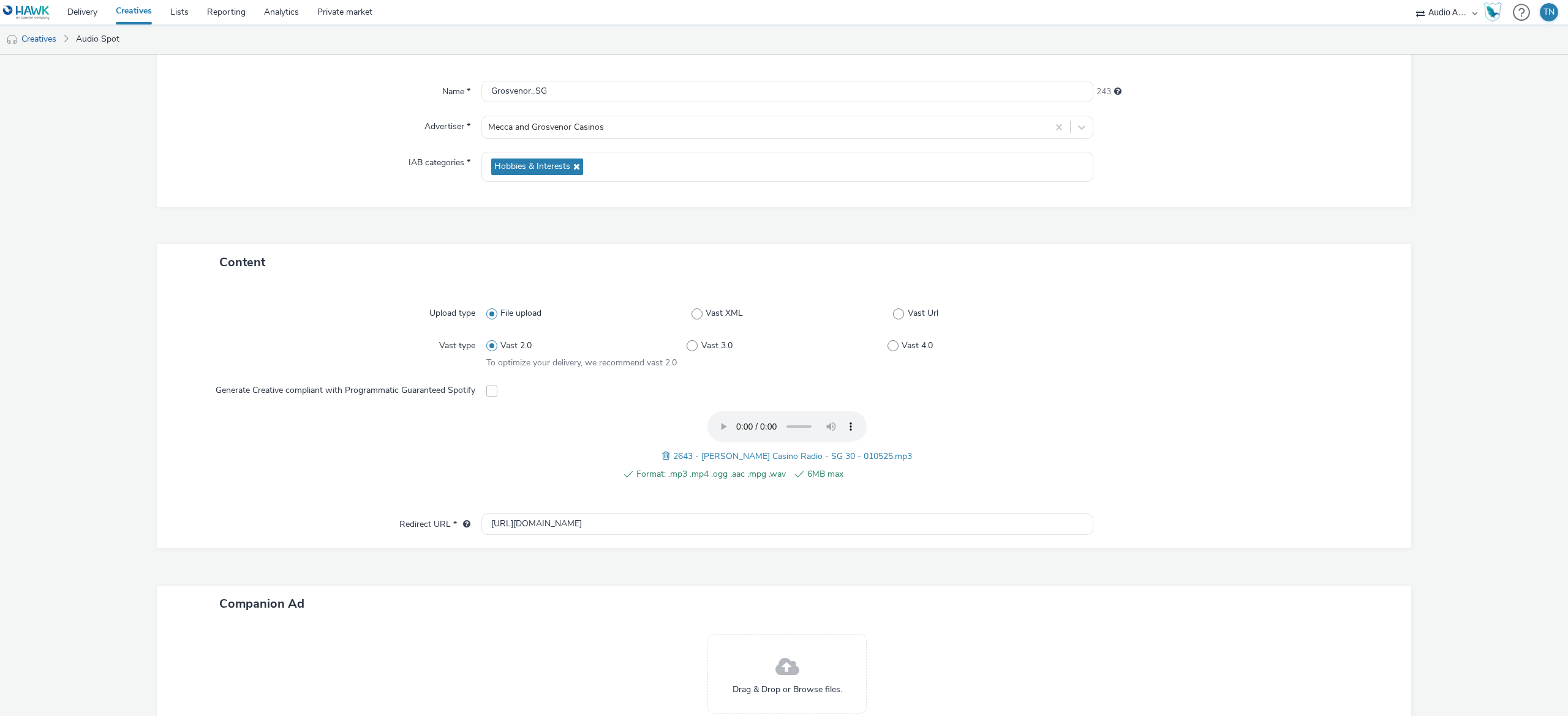
scroll to position [102, 0]
drag, startPoint x: 625, startPoint y: 526, endPoint x: 326, endPoint y: 489, distance: 301.3
click at [326, 489] on div "Upload type File upload Vast XML Vast Url Vast type Vast 2.0 Vast 3.0 Vast 4.0 …" at bounding box center [783, 409] width 1254 height 267
paste input "s://[DOMAIN_NAME][URL]"
type input "[URL][DOMAIN_NAME]"
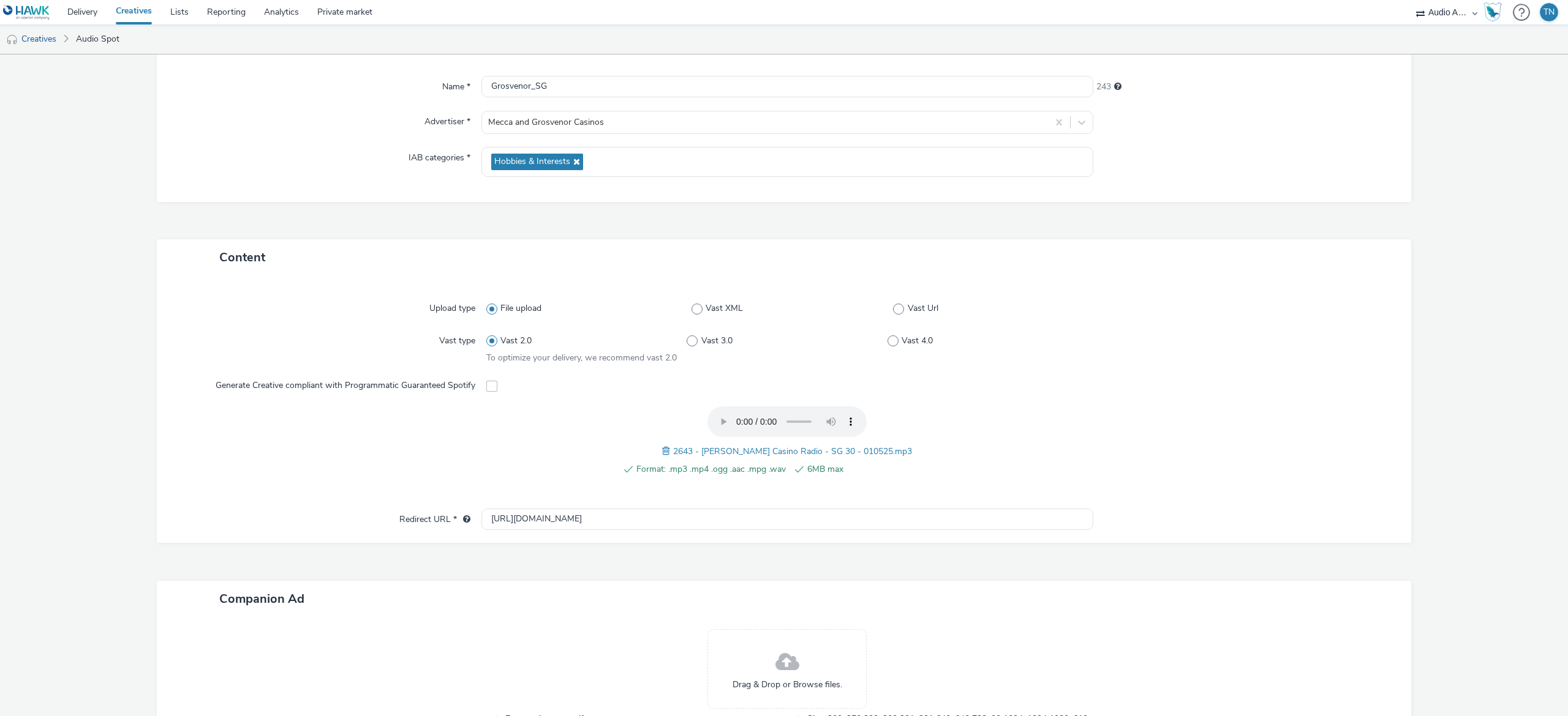
click at [1108, 464] on div at bounding box center [1239, 447] width 302 height 83
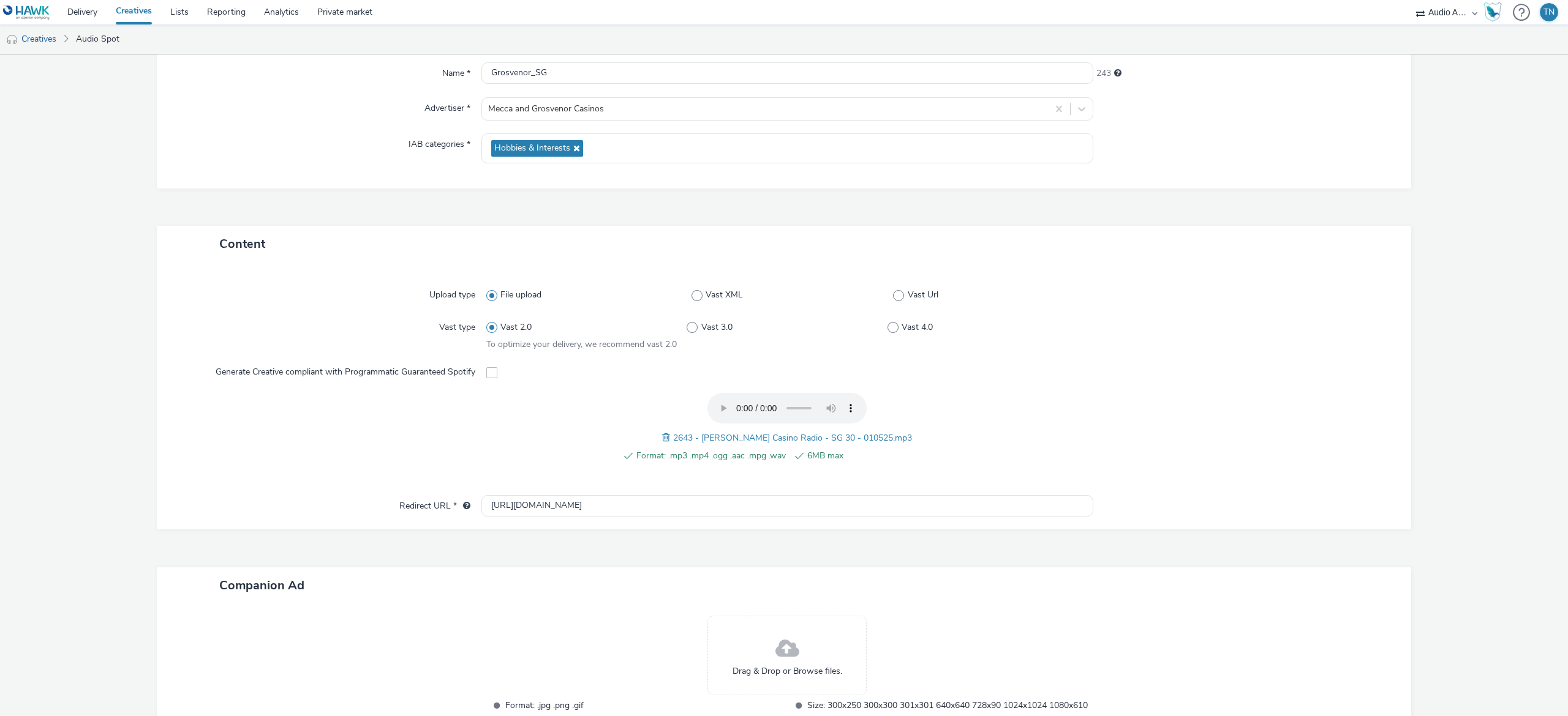
scroll to position [221, 0]
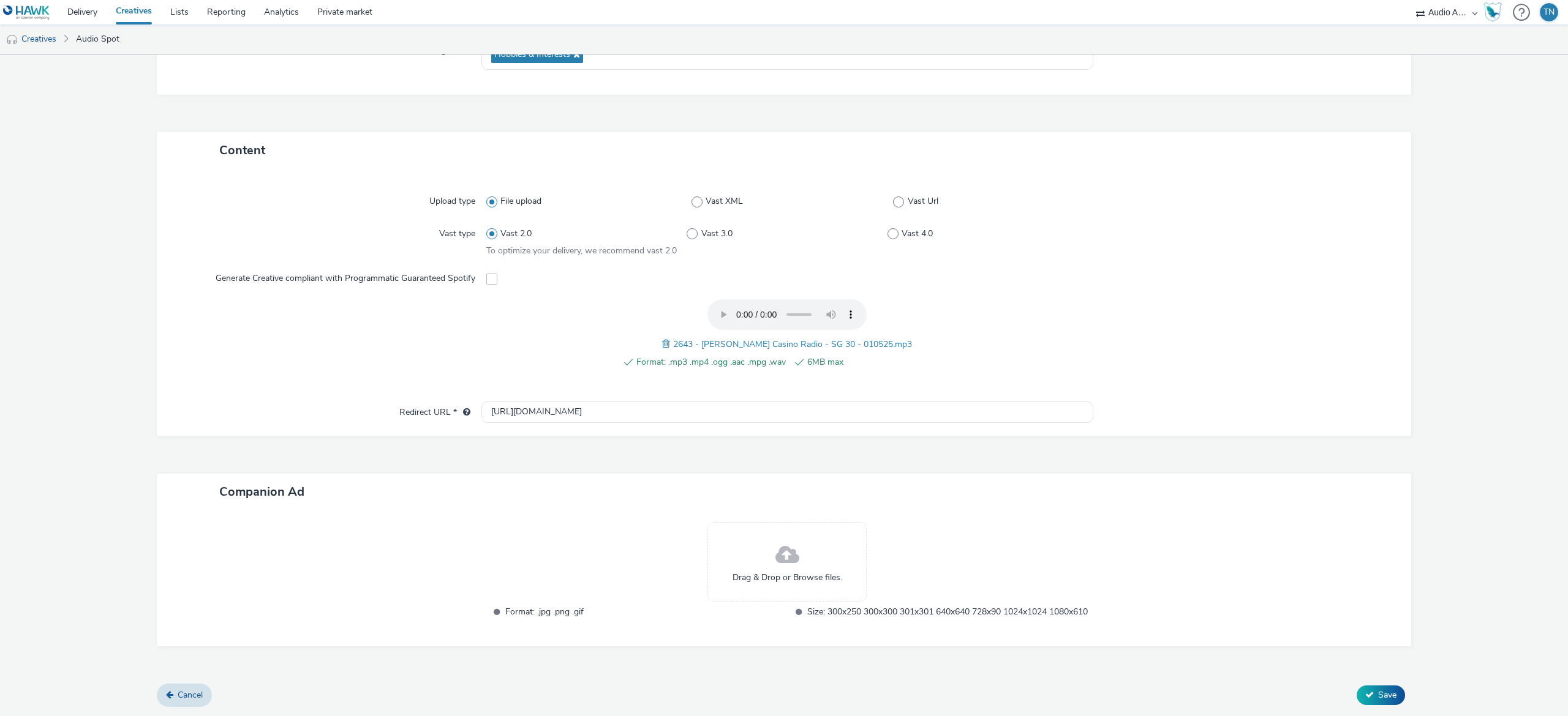
click at [815, 535] on div "Drag & Drop or Browse files." at bounding box center [787, 561] width 159 height 79
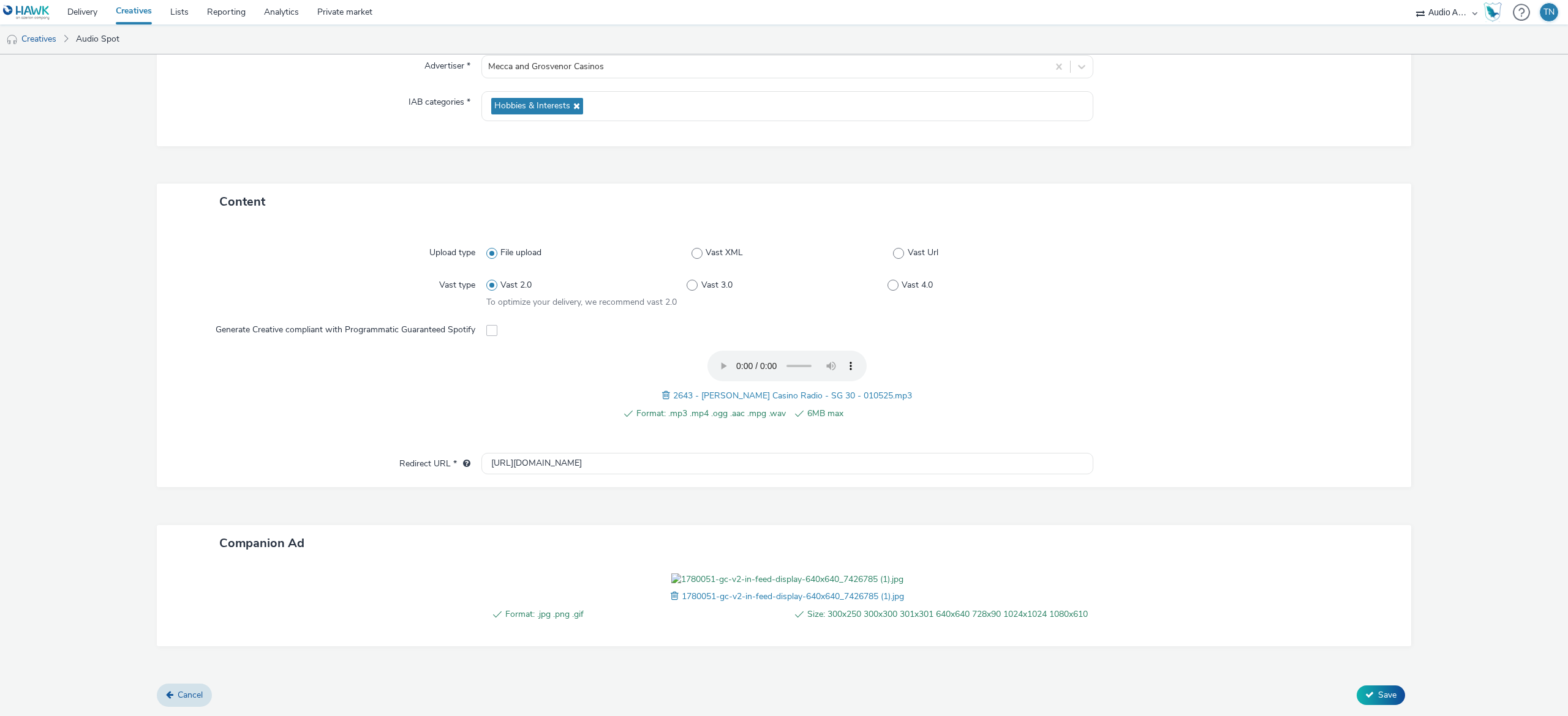
scroll to position [238, 0]
click at [1378, 689] on span "Save" at bounding box center [1387, 695] width 18 height 12
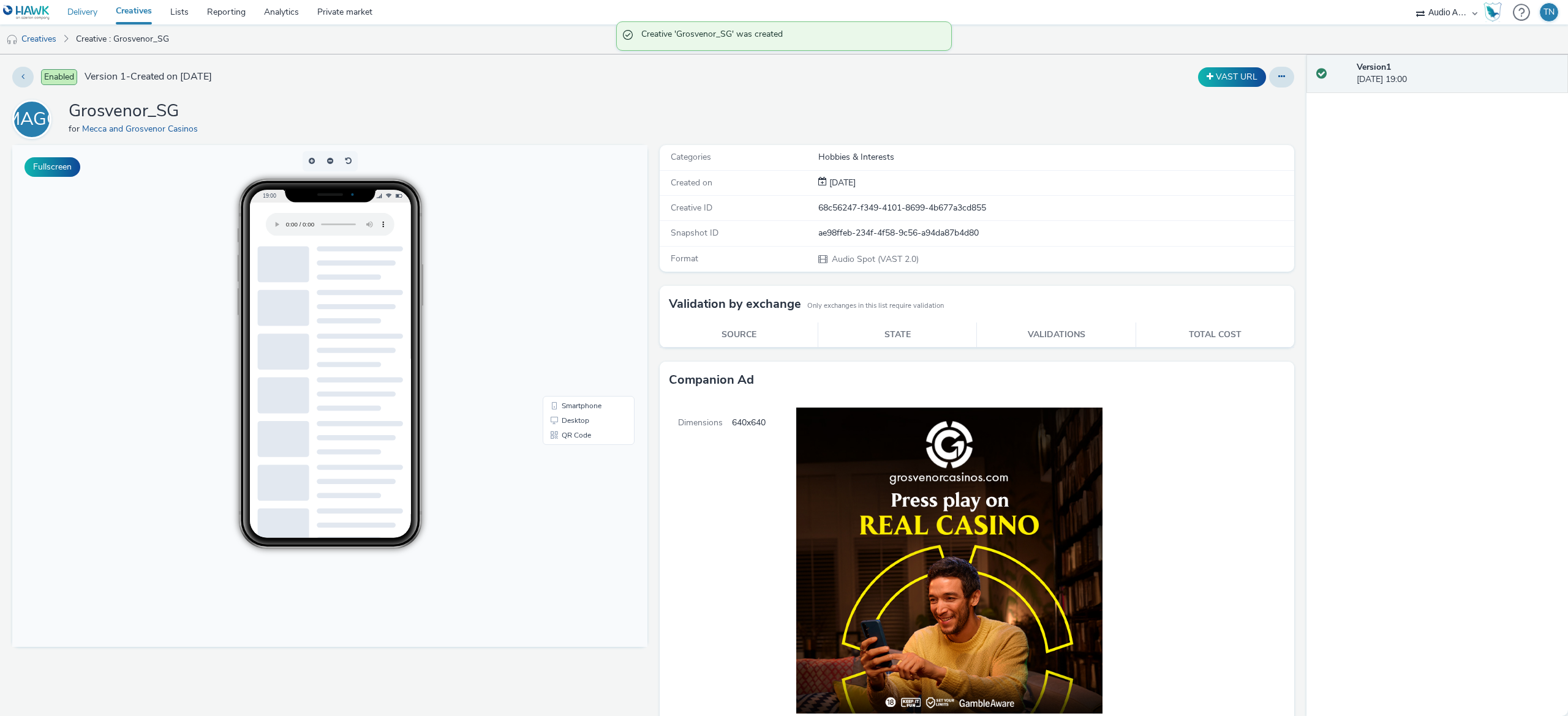
click at [71, 11] on link "Delivery" at bounding box center [83, 12] width 49 height 24
